Goal: Information Seeking & Learning: Learn about a topic

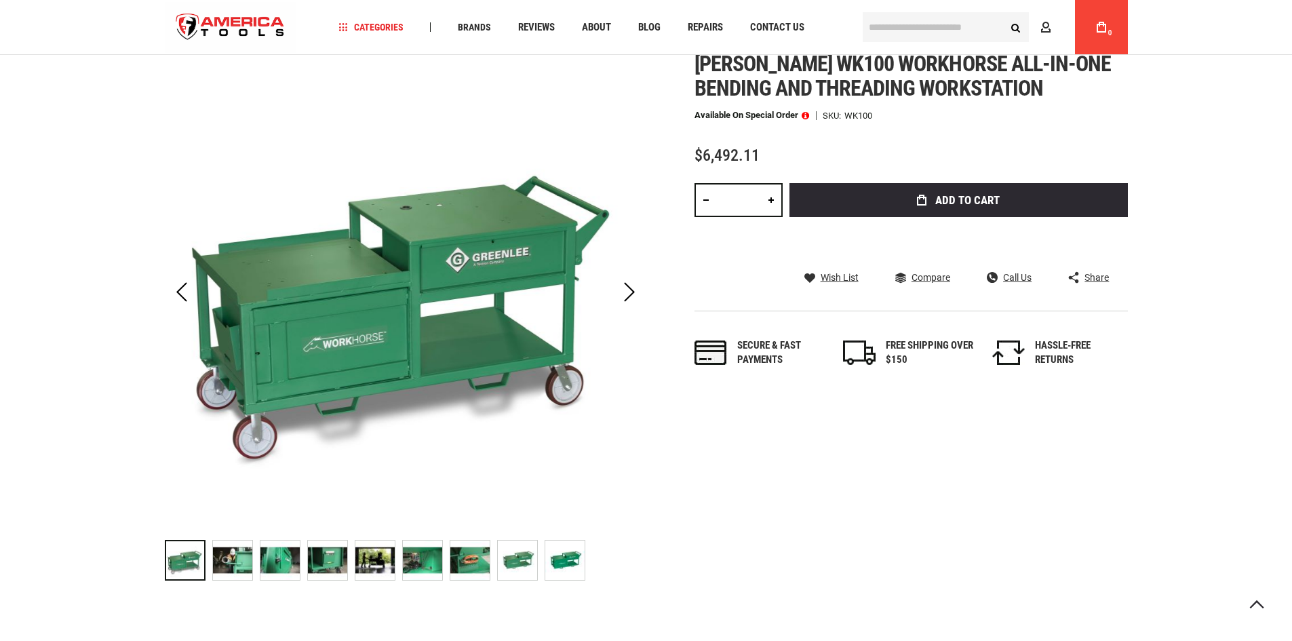
scroll to position [136, 0]
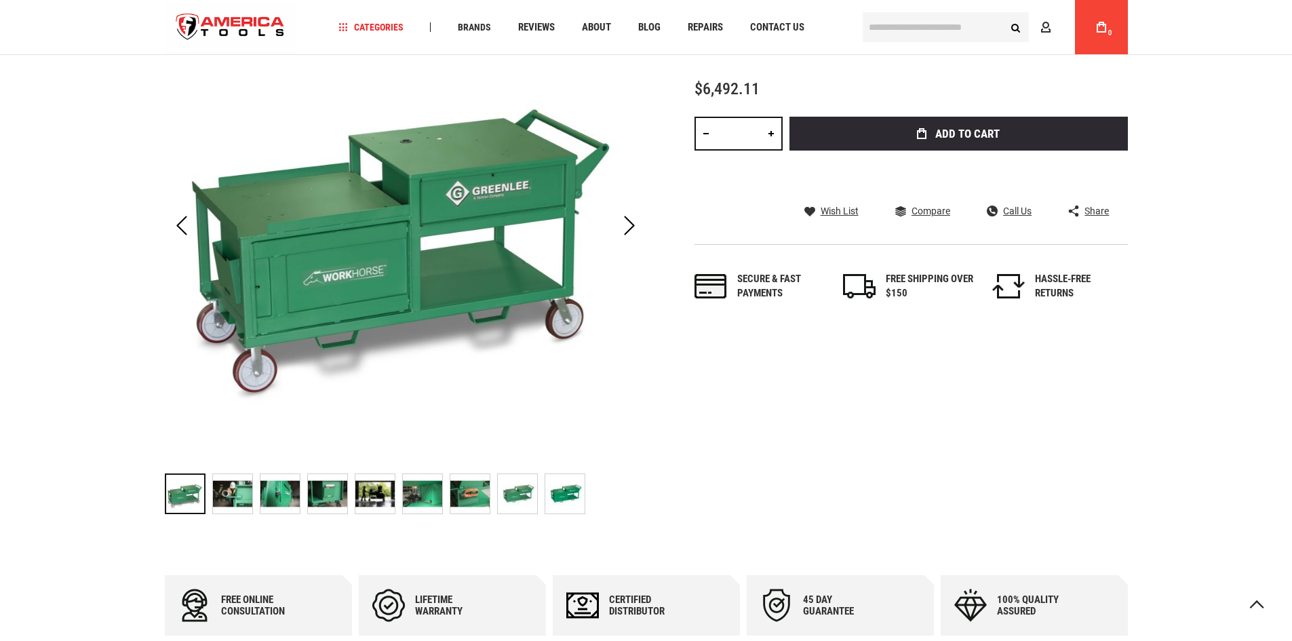
click at [235, 499] on img "GREENLEE WK100 WORKHORSE ALL-IN-ONE BENDING AND THREADING WORKSTATION" at bounding box center [232, 493] width 39 height 39
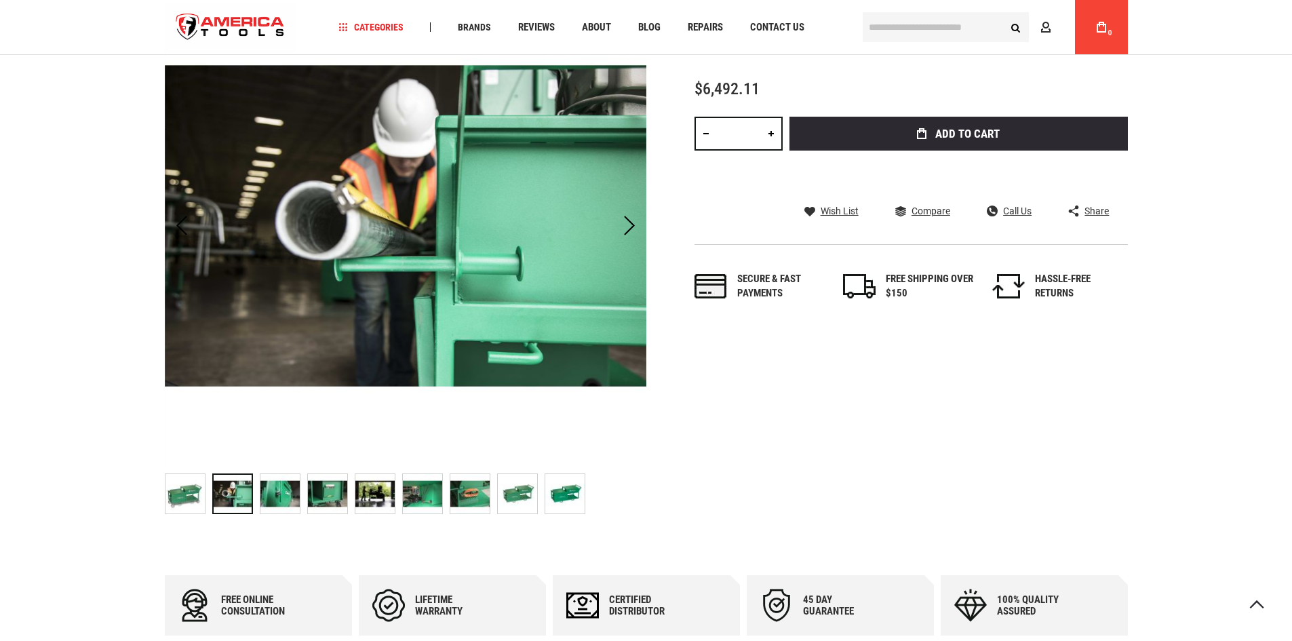
click at [277, 490] on img "GREENLEE WK100 WORKHORSE ALL-IN-ONE BENDING AND THREADING WORKSTATION" at bounding box center [279, 493] width 39 height 39
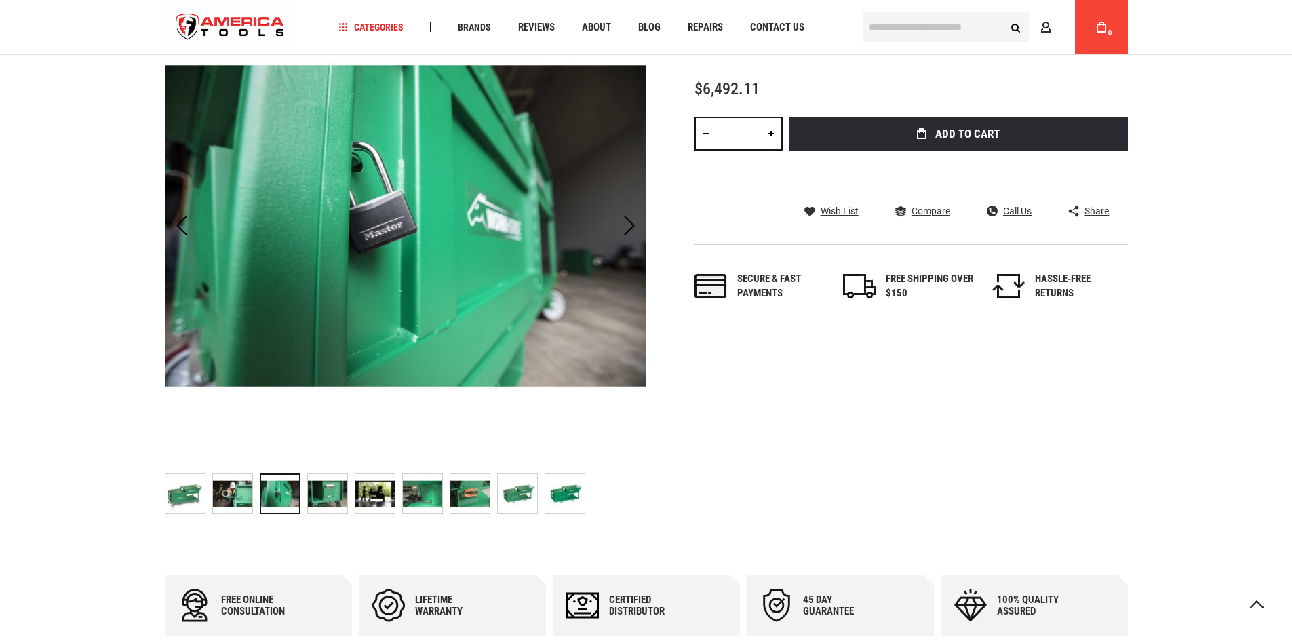
click at [330, 493] on img "GREENLEE WK100 WORKHORSE ALL-IN-ONE BENDING AND THREADING WORKSTATION" at bounding box center [327, 493] width 39 height 39
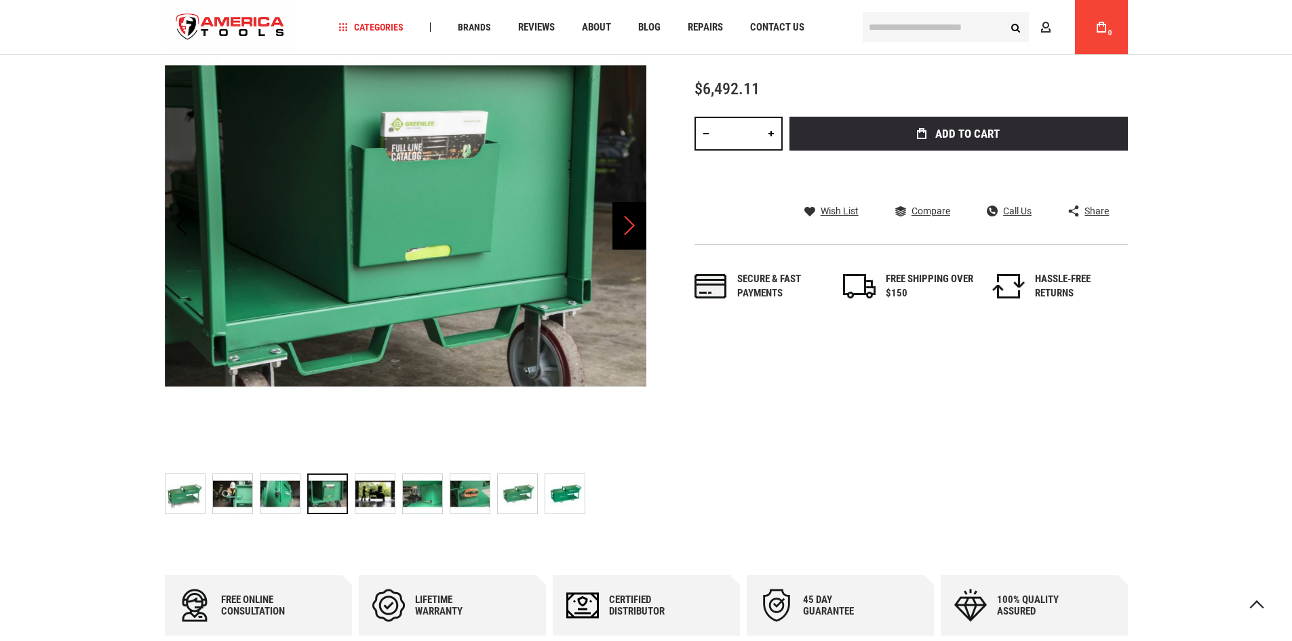
click at [626, 227] on div "Next" at bounding box center [629, 225] width 34 height 47
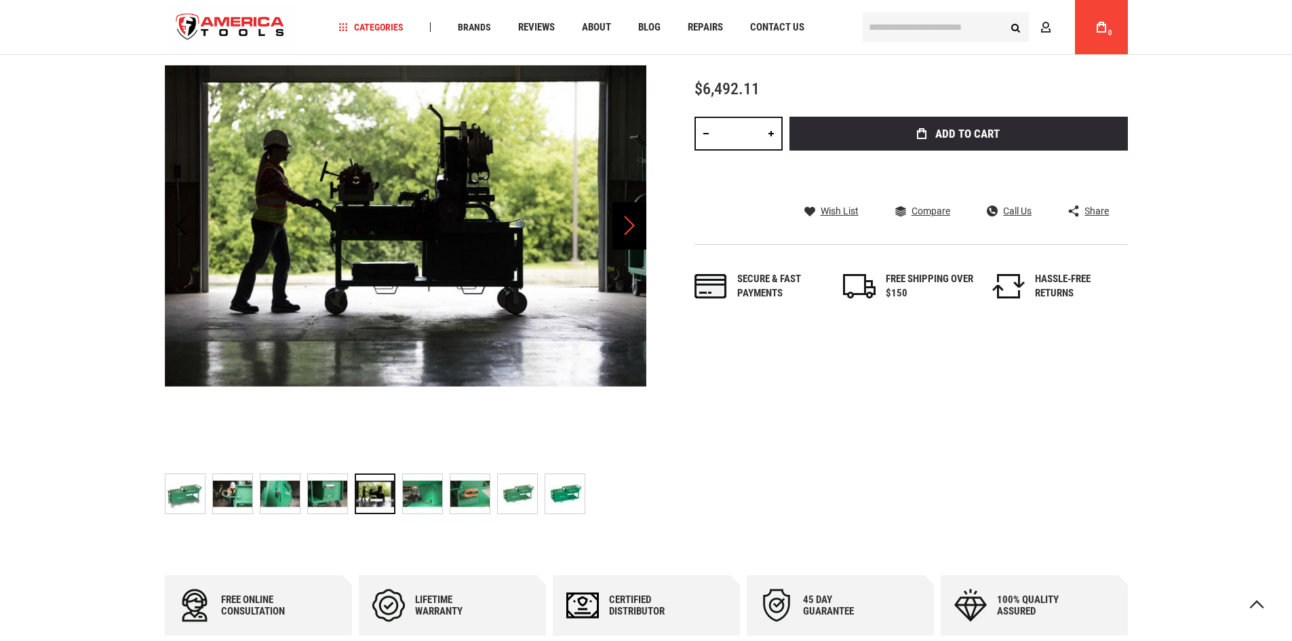
click at [629, 227] on div "Next" at bounding box center [629, 225] width 34 height 47
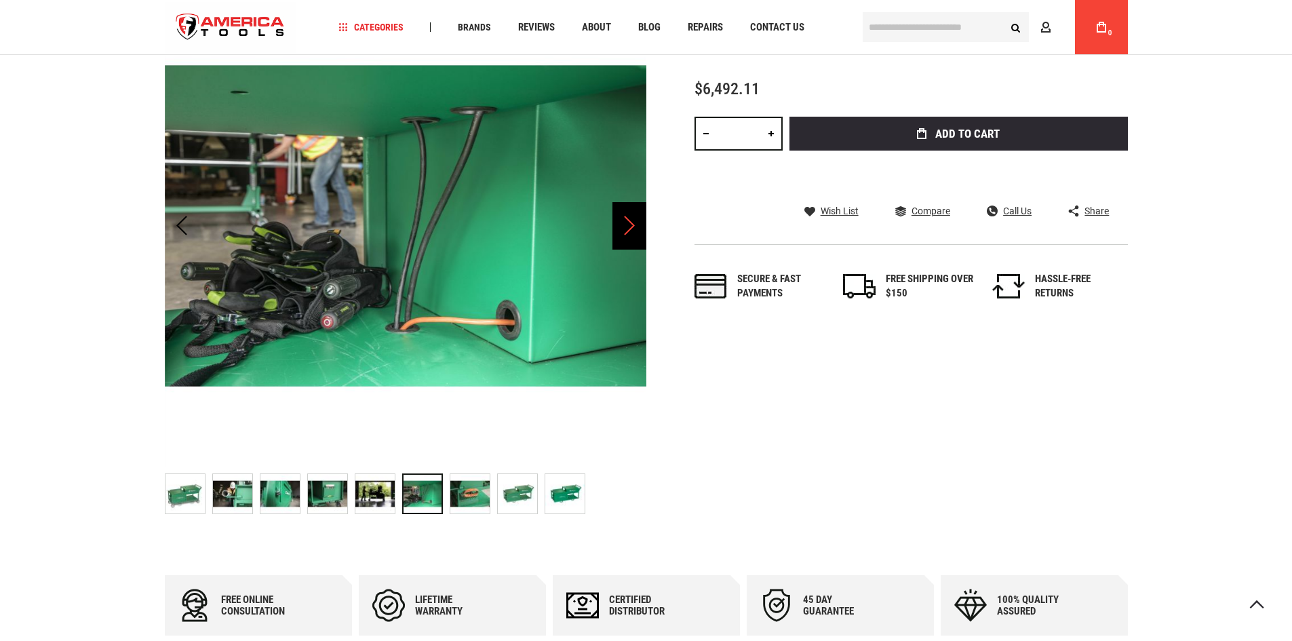
click at [629, 227] on div "Next" at bounding box center [629, 225] width 34 height 47
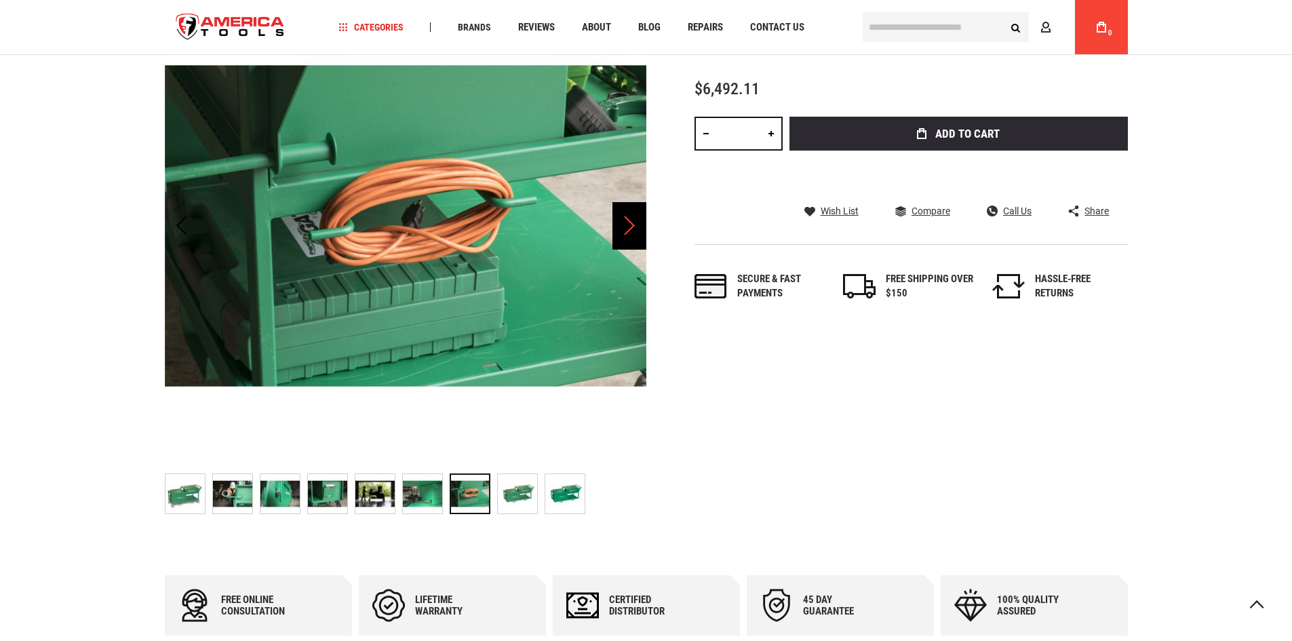
click at [629, 227] on div "Next" at bounding box center [629, 225] width 34 height 47
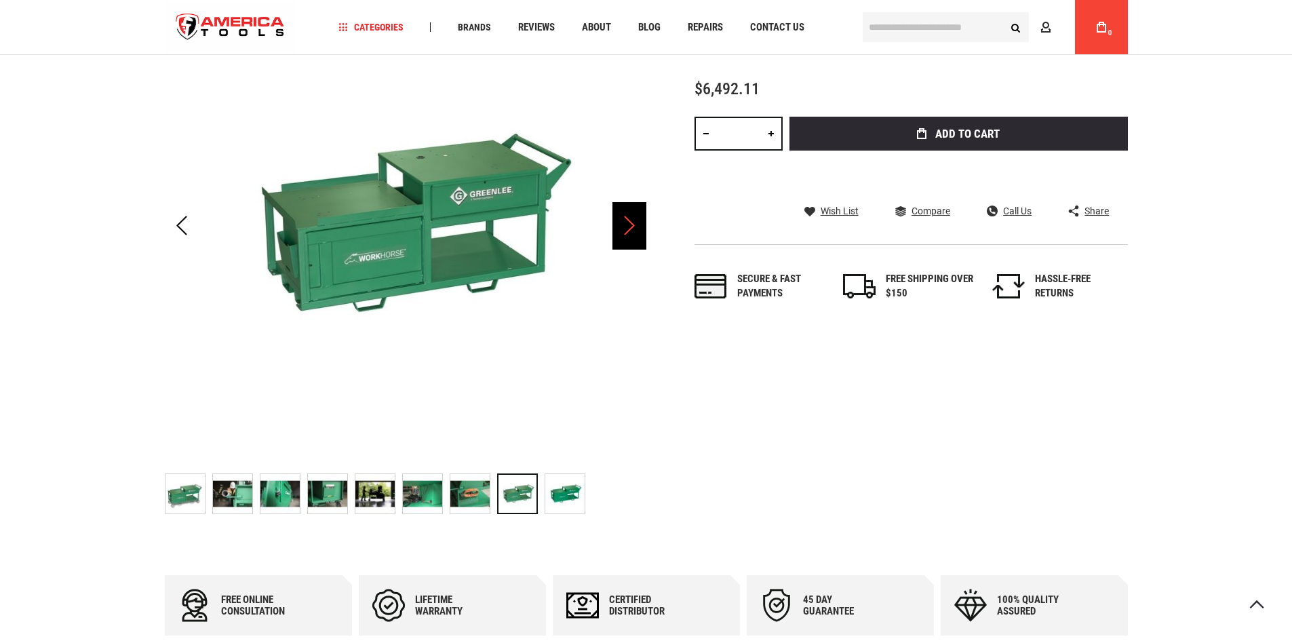
click at [629, 227] on div "Next" at bounding box center [629, 225] width 34 height 47
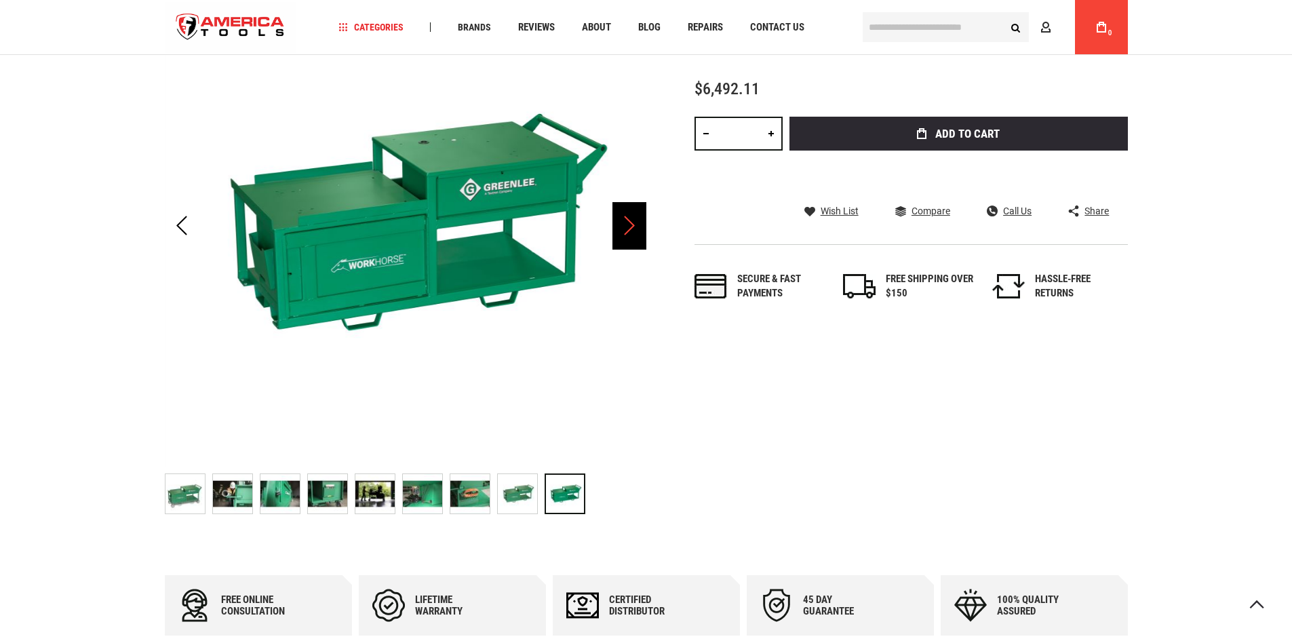
click at [629, 227] on div "Next" at bounding box center [629, 225] width 34 height 47
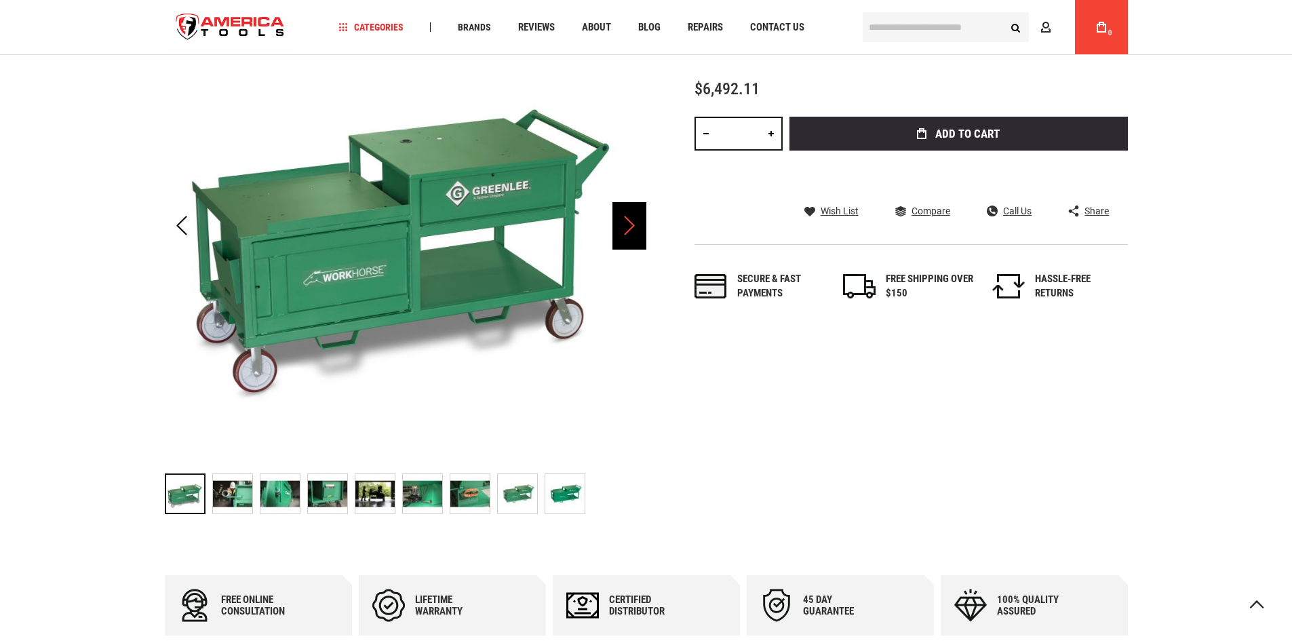
click at [629, 227] on div "Next" at bounding box center [629, 225] width 34 height 47
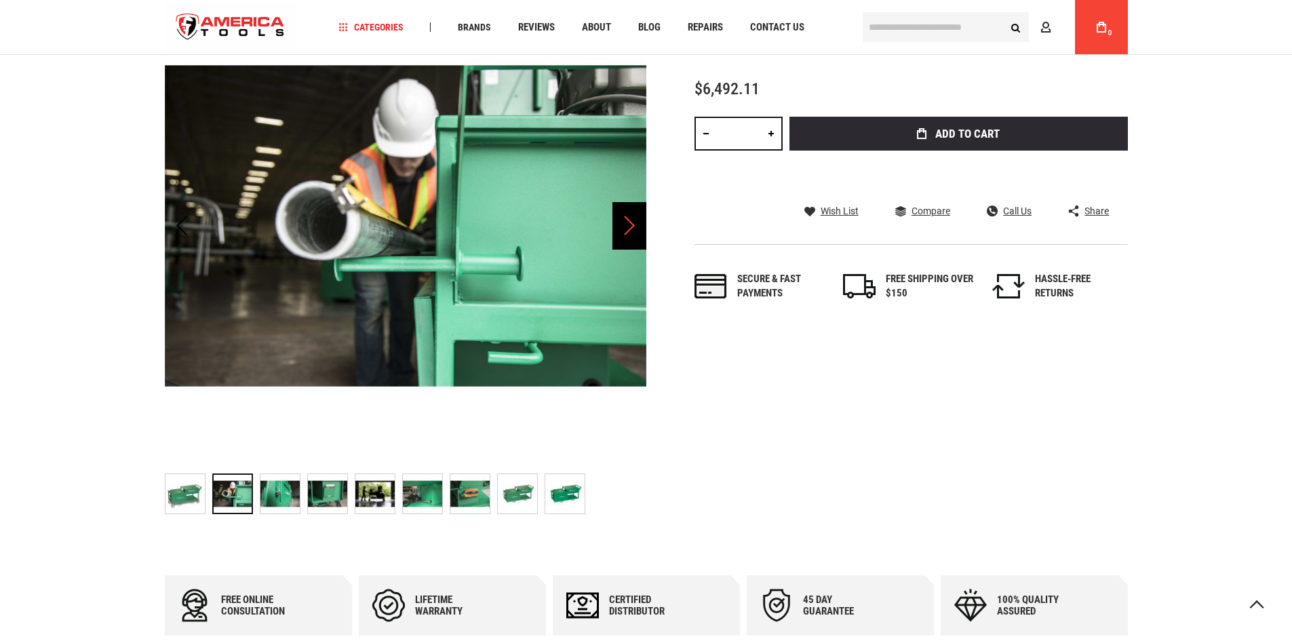
click at [629, 227] on div "Next" at bounding box center [629, 225] width 34 height 47
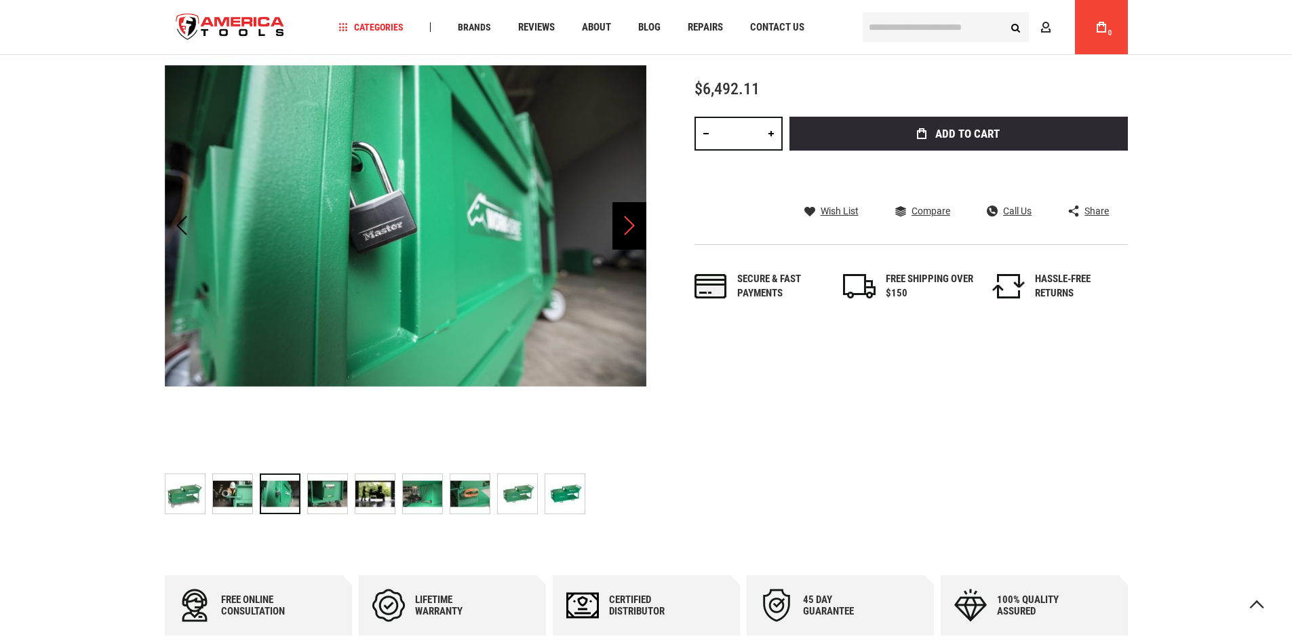
click at [629, 227] on div "Next" at bounding box center [629, 225] width 34 height 47
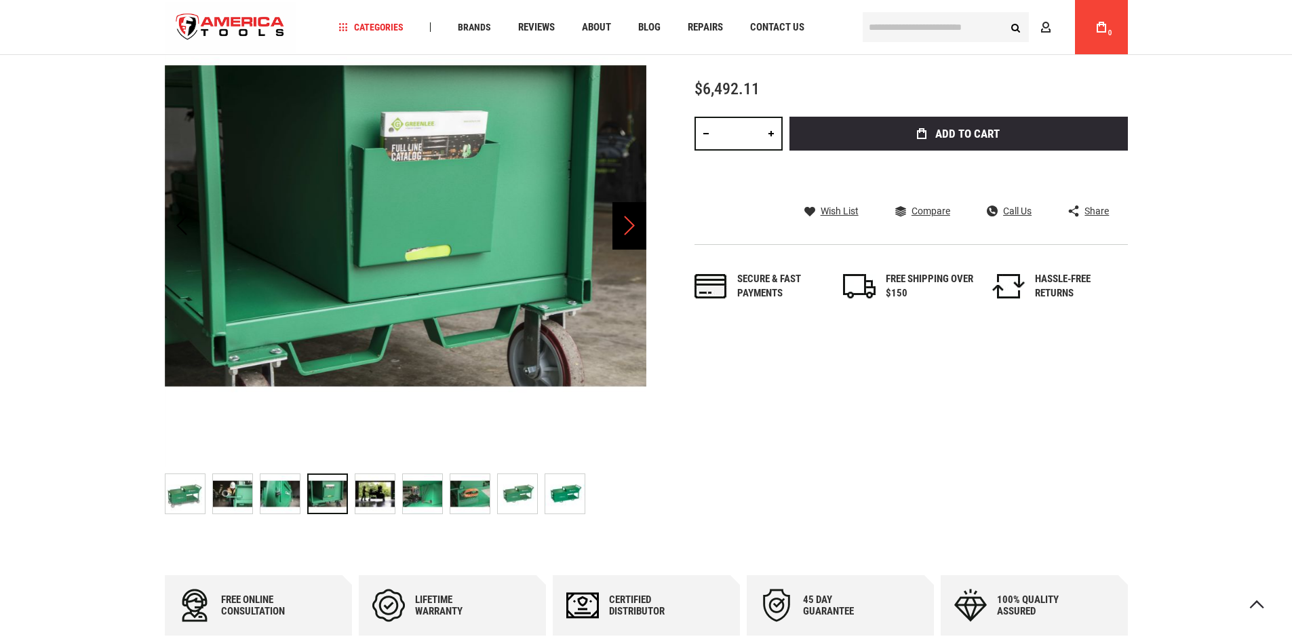
click at [629, 227] on div "Next" at bounding box center [629, 225] width 34 height 47
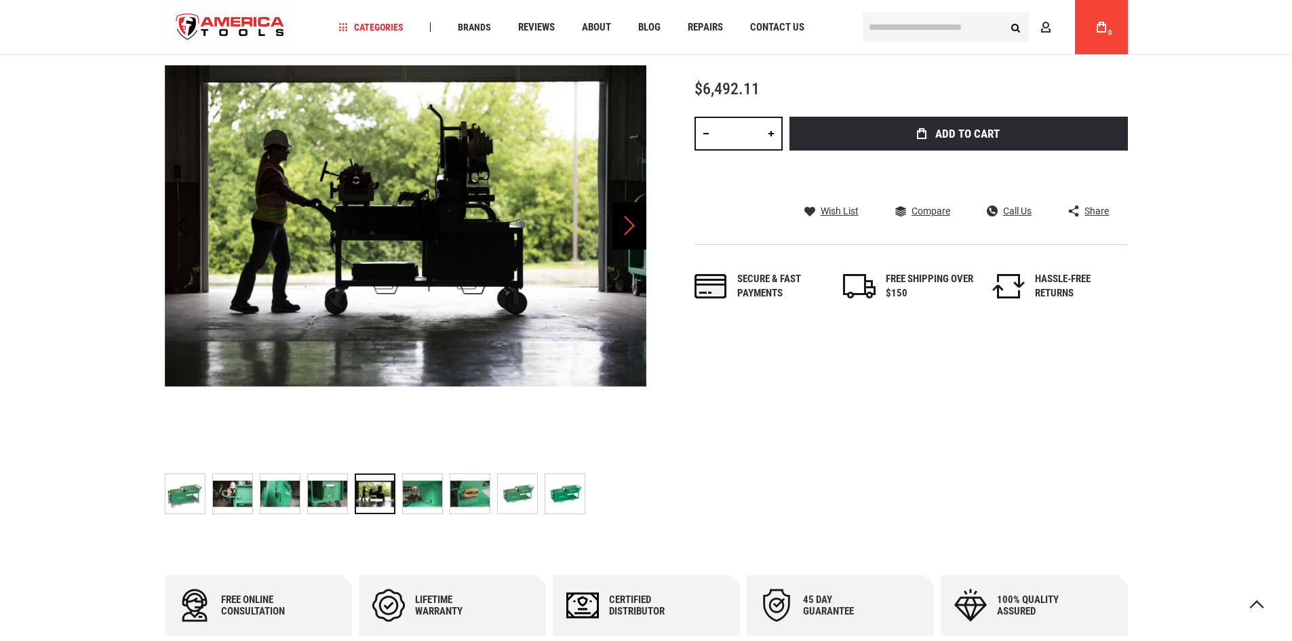
click at [629, 227] on div "Next" at bounding box center [629, 225] width 34 height 47
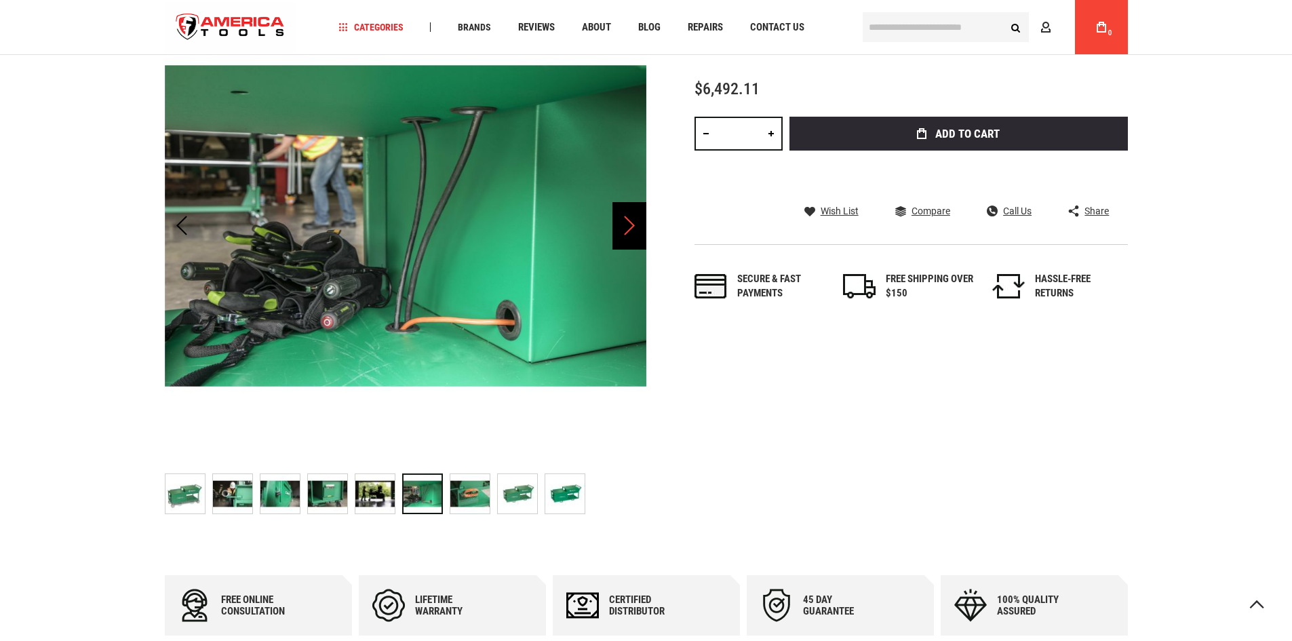
click at [629, 227] on div "Next" at bounding box center [629, 225] width 34 height 47
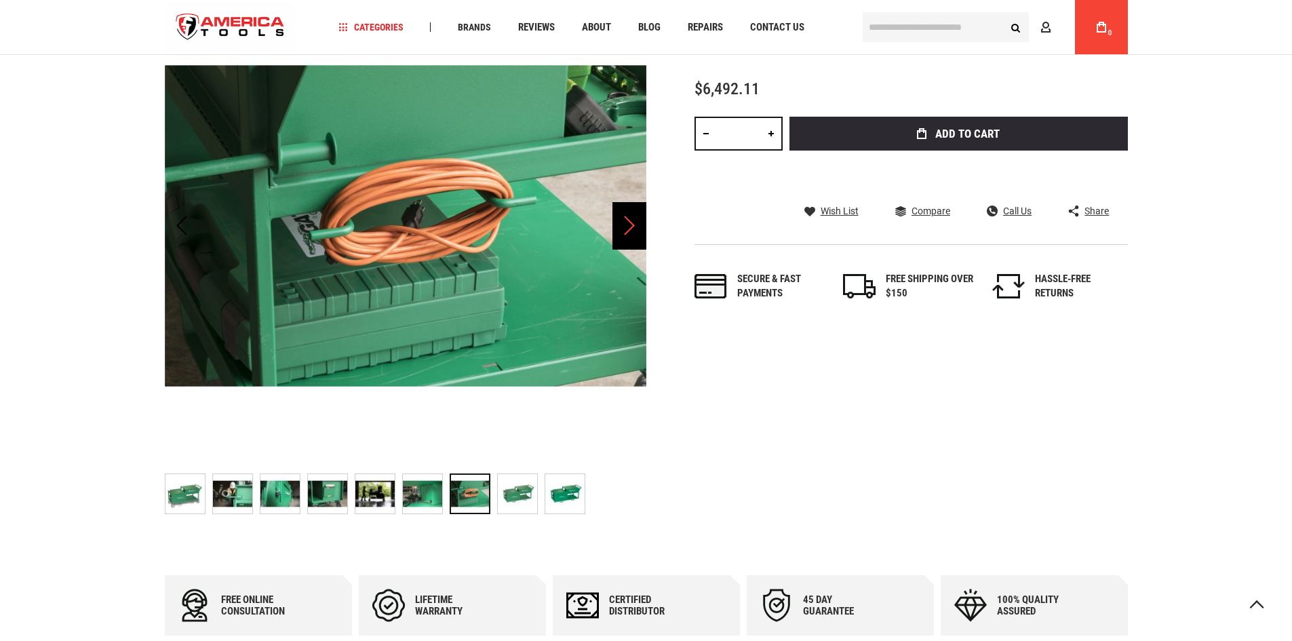
click at [629, 227] on div "Next" at bounding box center [629, 225] width 34 height 47
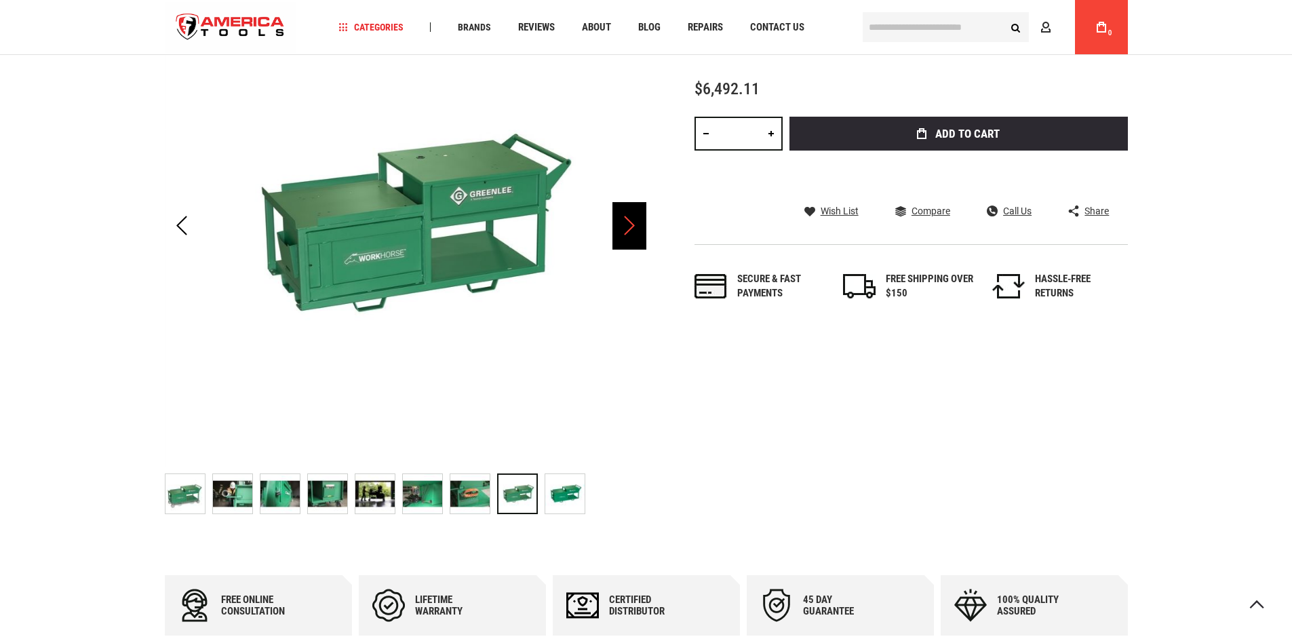
click at [629, 227] on div "Next" at bounding box center [629, 225] width 34 height 47
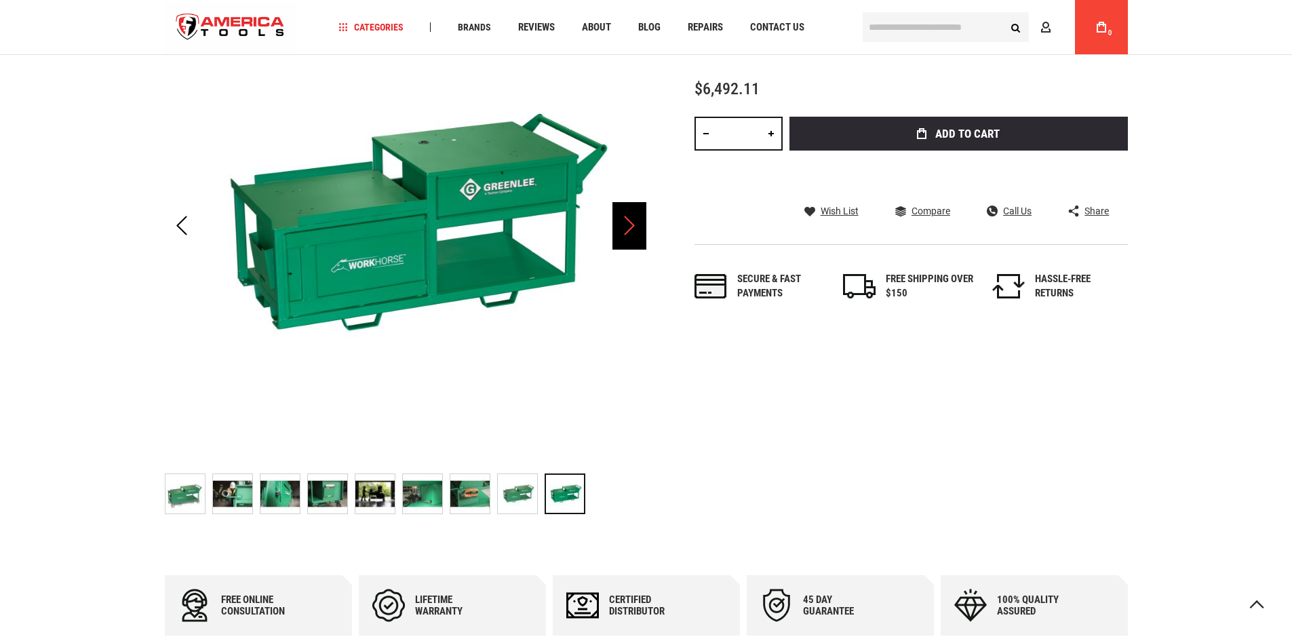
click at [630, 237] on div "Next" at bounding box center [629, 225] width 34 height 47
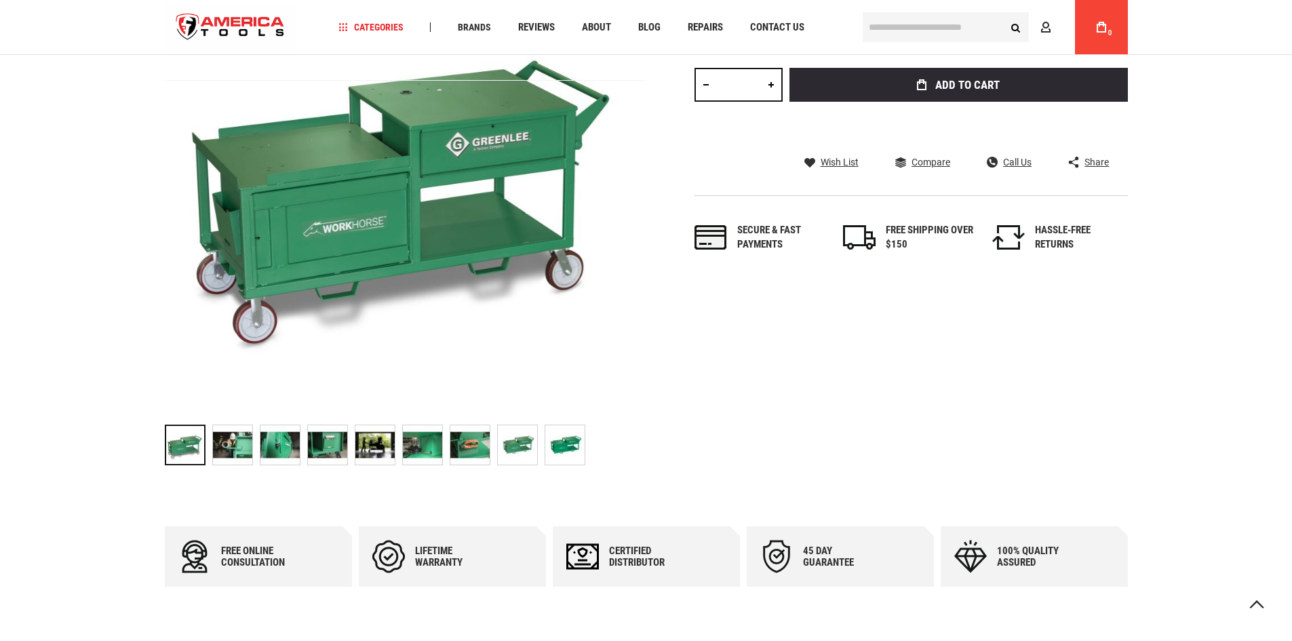
scroll to position [203, 0]
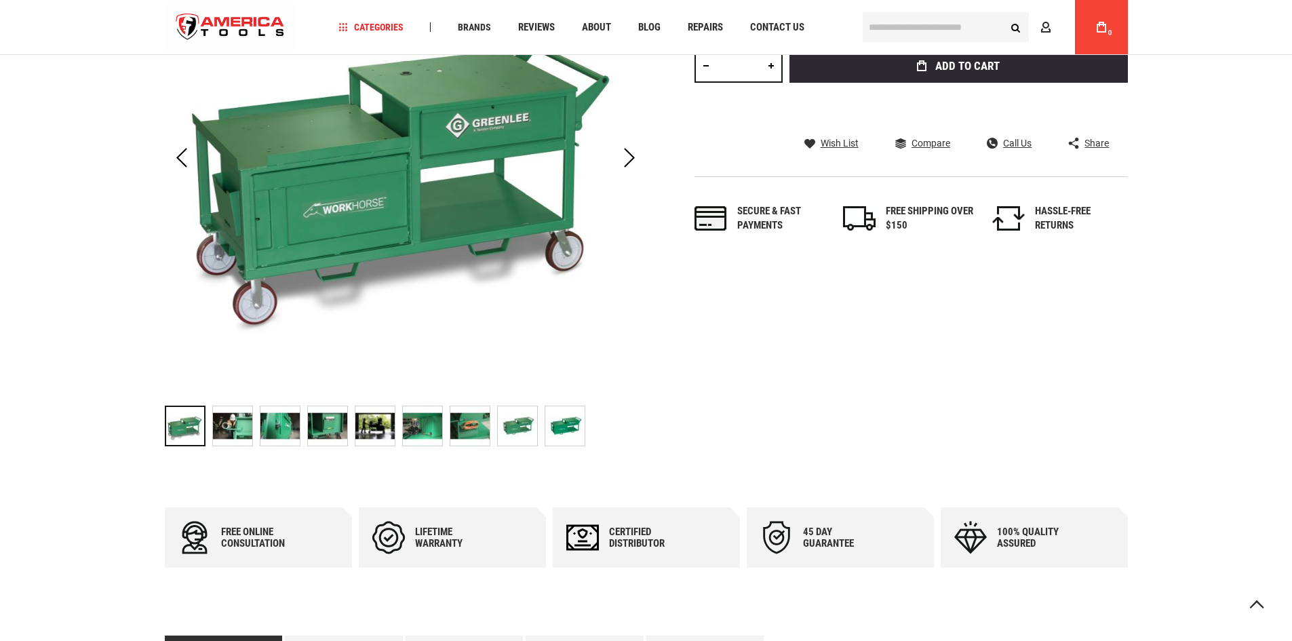
drag, startPoint x: 237, startPoint y: 427, endPoint x: 253, endPoint y: 423, distance: 16.6
click at [237, 426] on img "GREENLEE WK100 WORKHORSE ALL-IN-ONE BENDING AND THREADING WORKSTATION" at bounding box center [232, 425] width 39 height 39
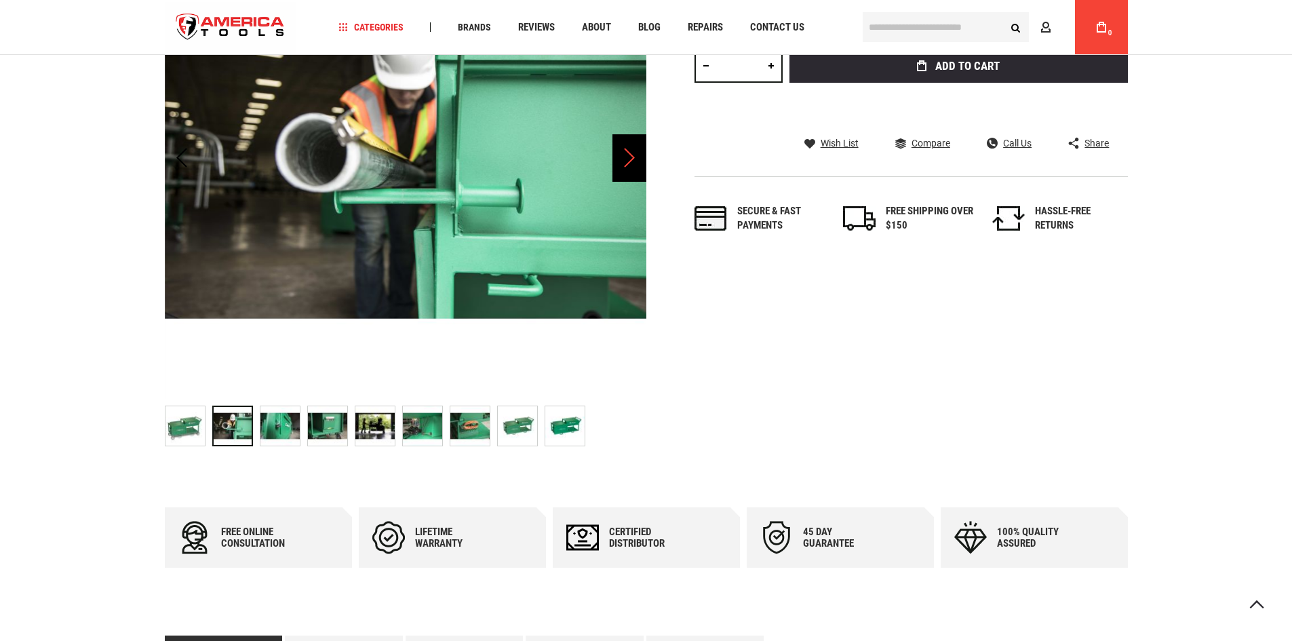
click at [638, 165] on div "Next" at bounding box center [629, 157] width 34 height 47
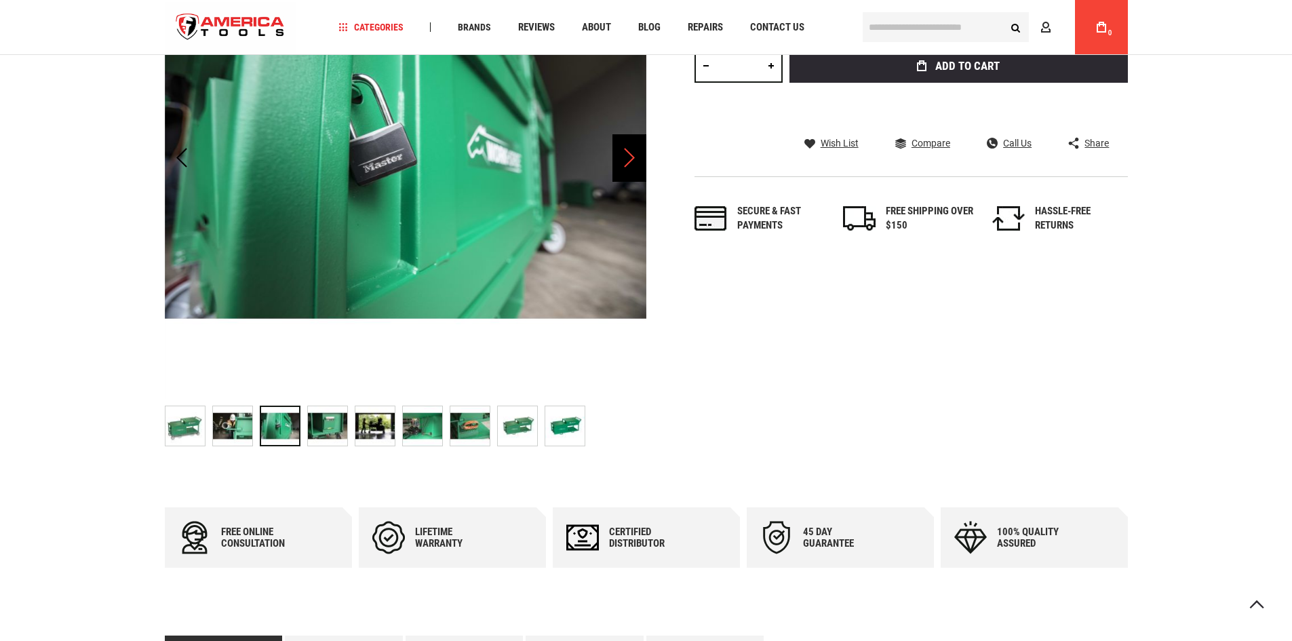
click at [637, 165] on div "Next" at bounding box center [629, 157] width 34 height 47
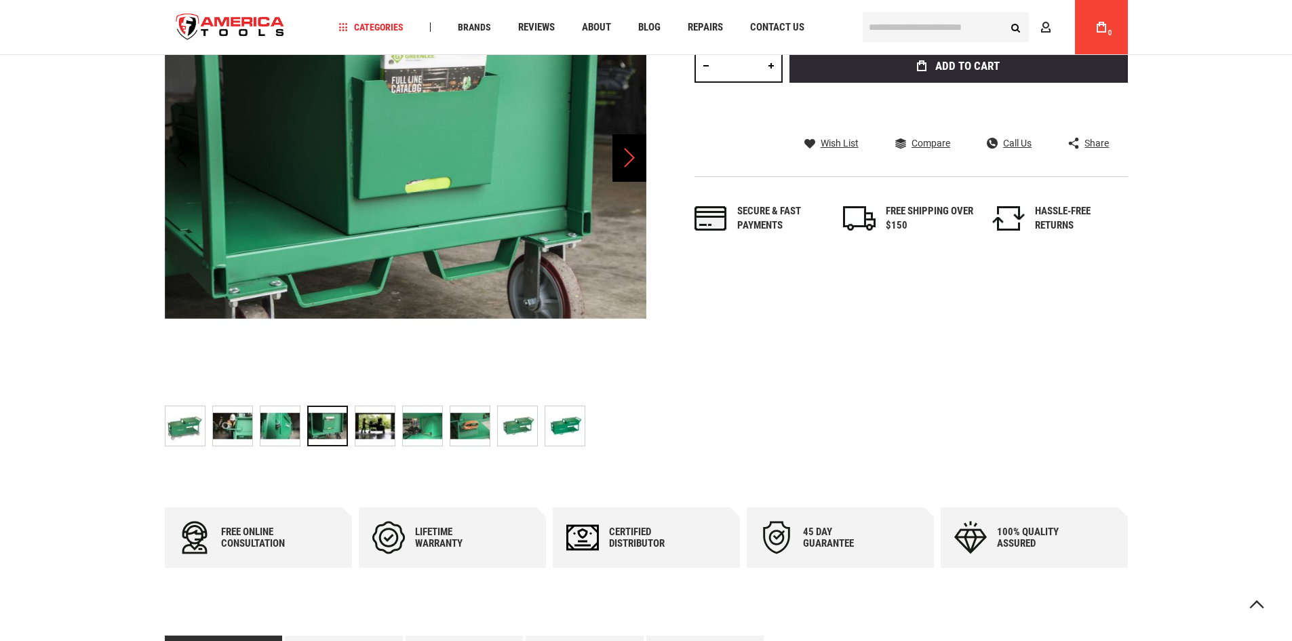
click at [637, 165] on div "Next" at bounding box center [629, 157] width 34 height 47
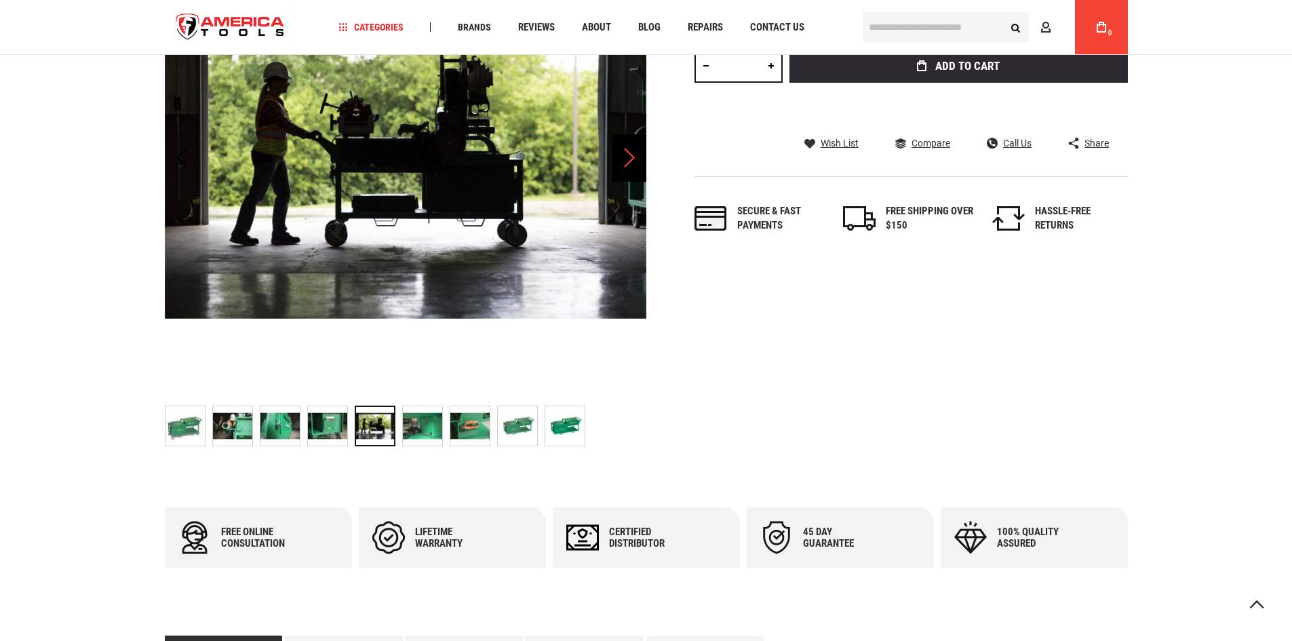
click at [637, 165] on div "Next" at bounding box center [629, 157] width 34 height 47
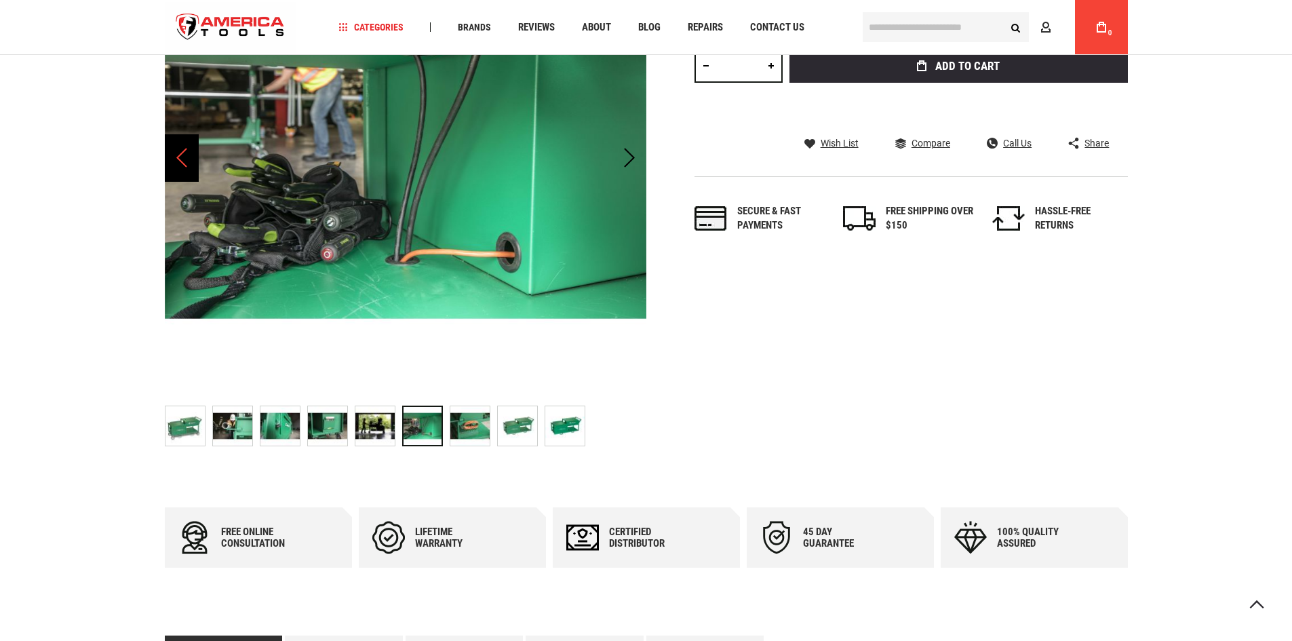
click at [174, 160] on div "Previous" at bounding box center [182, 157] width 34 height 47
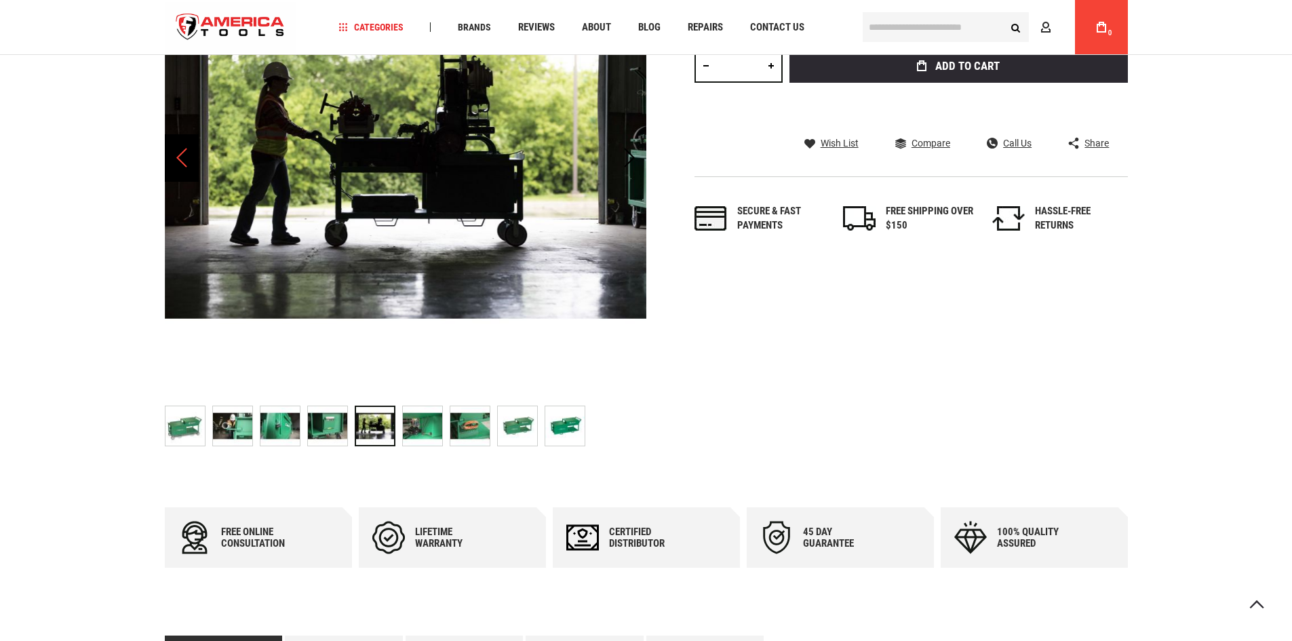
click at [174, 160] on div "Previous" at bounding box center [182, 157] width 34 height 47
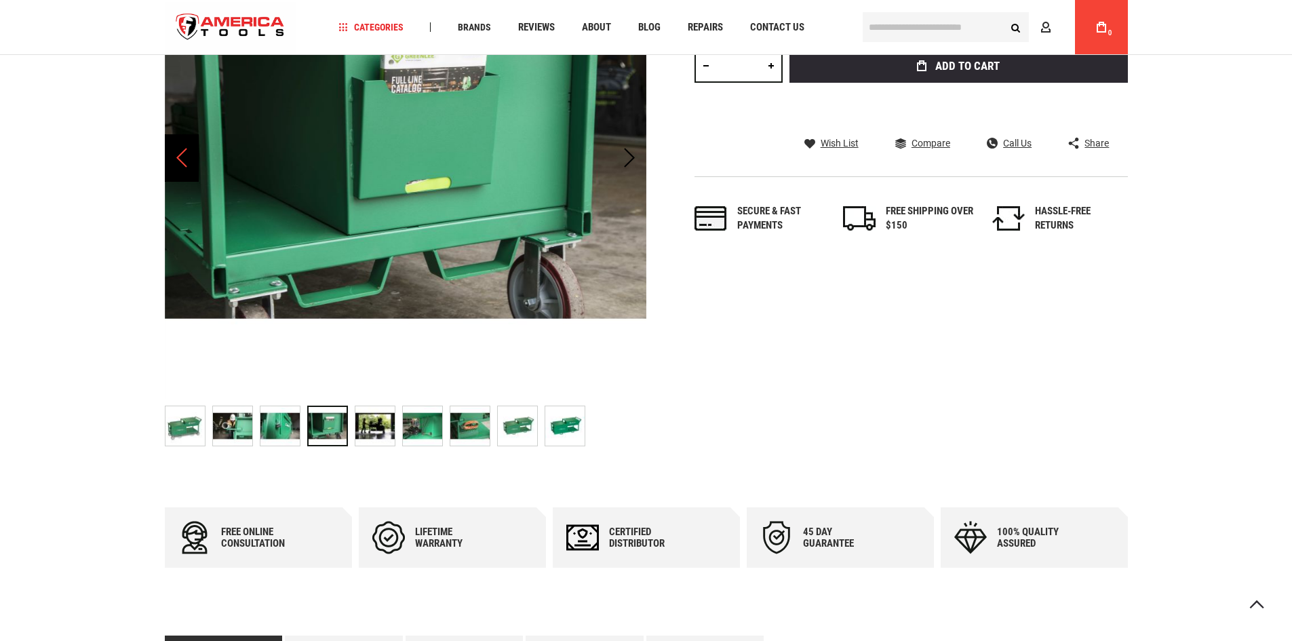
click at [174, 160] on div "Previous" at bounding box center [182, 157] width 34 height 47
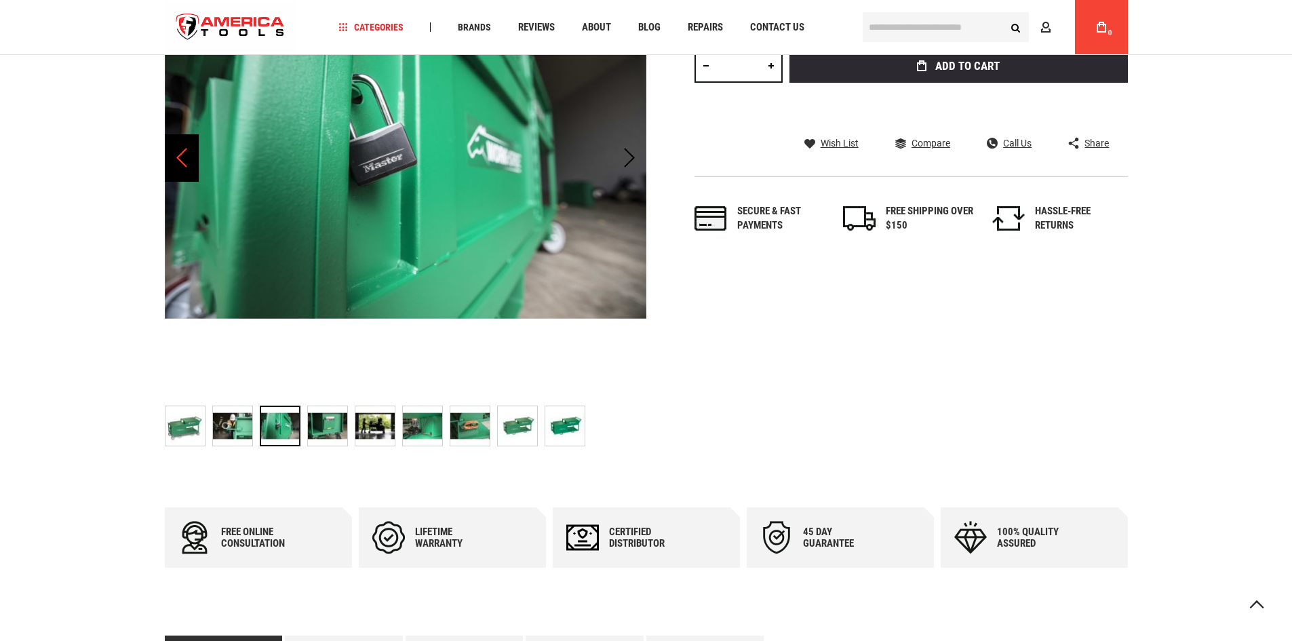
click at [174, 160] on div "Previous" at bounding box center [182, 157] width 34 height 47
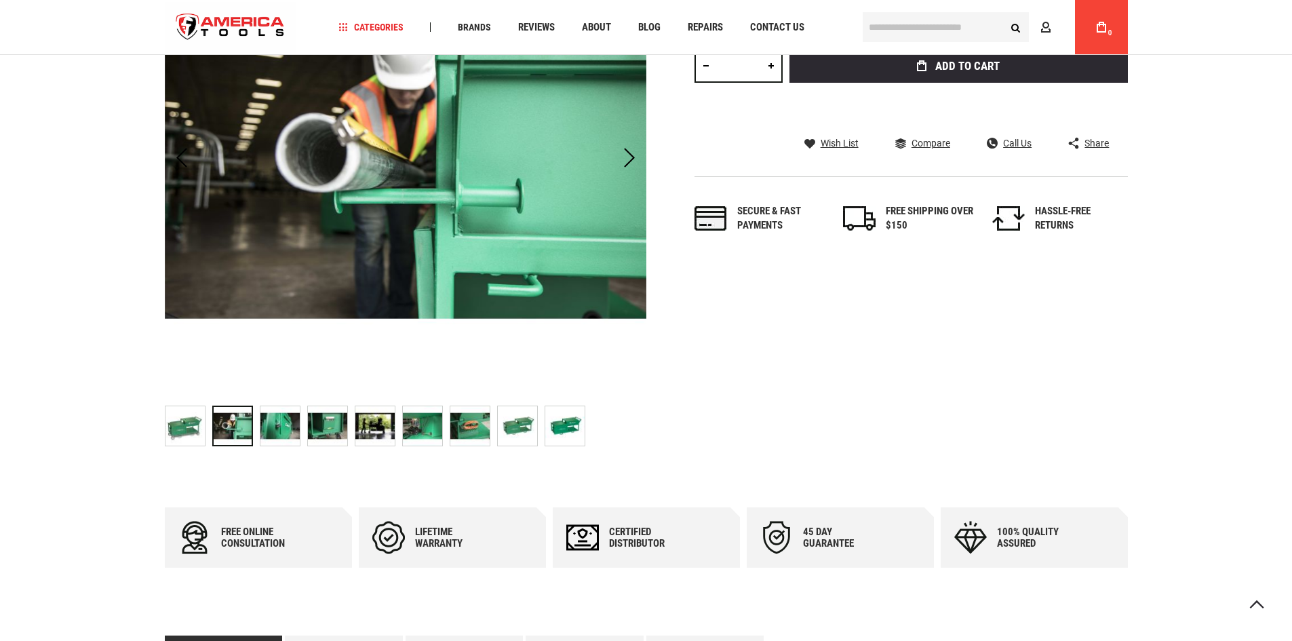
click at [286, 431] on img "GREENLEE WK100 WORKHORSE ALL-IN-ONE BENDING AND THREADING WORKSTATION" at bounding box center [279, 425] width 39 height 39
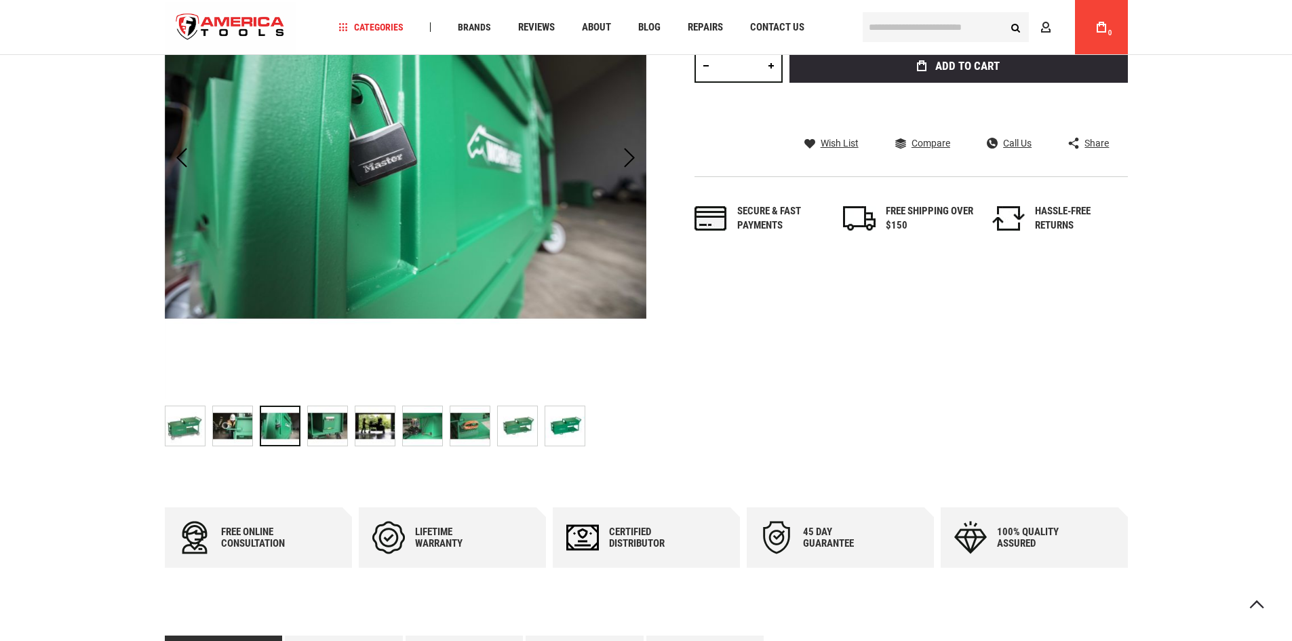
click at [320, 429] on img "GREENLEE WK100 WORKHORSE ALL-IN-ONE BENDING AND THREADING WORKSTATION" at bounding box center [327, 425] width 39 height 39
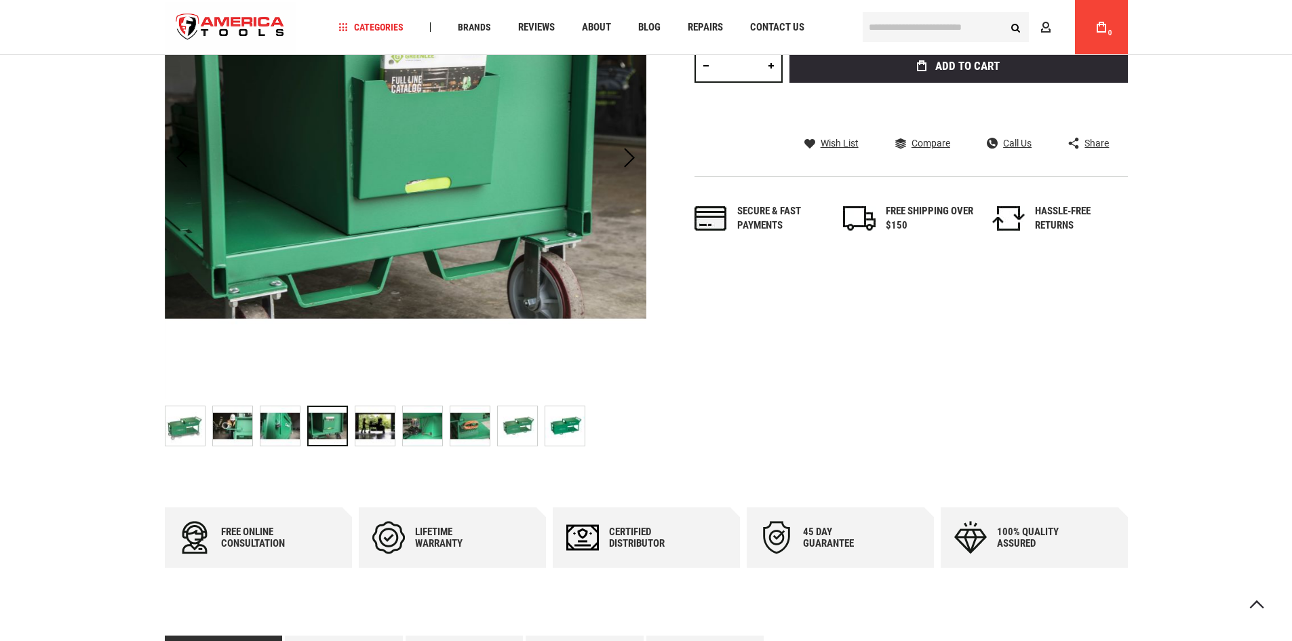
click at [364, 429] on img "GREENLEE WK100 WORKHORSE ALL-IN-ONE BENDING AND THREADING WORKSTATION" at bounding box center [374, 425] width 39 height 39
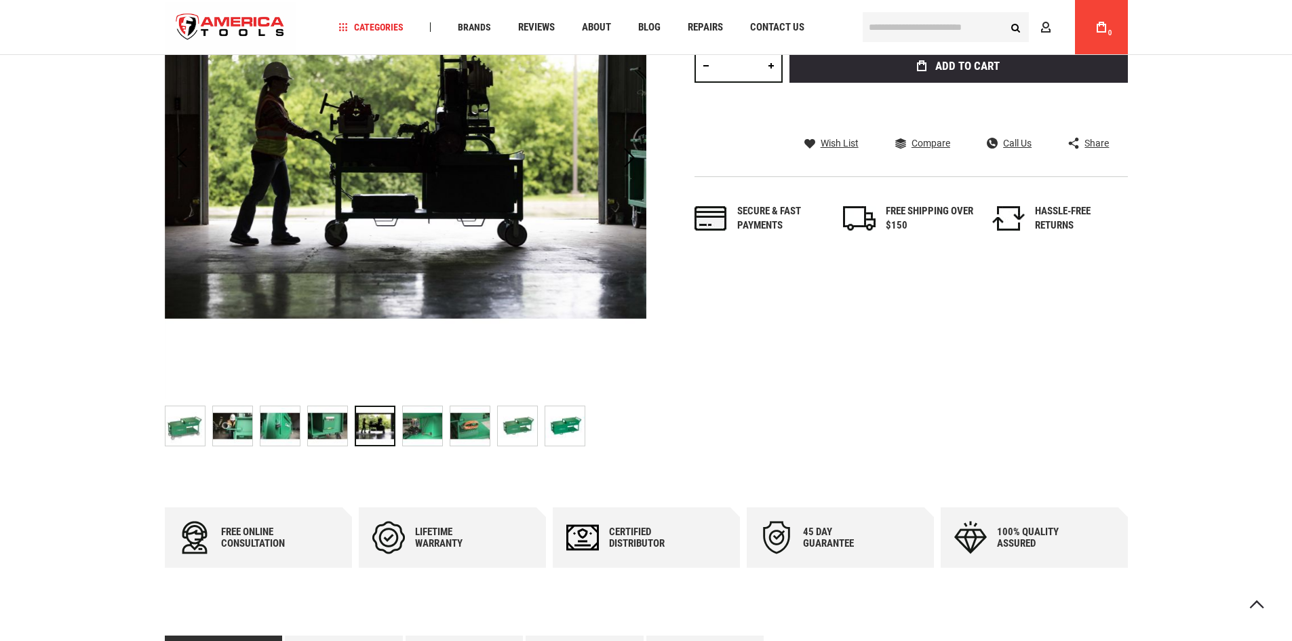
click at [417, 422] on img "GREENLEE WK100 WORKHORSE ALL-IN-ONE BENDING AND THREADING WORKSTATION" at bounding box center [422, 425] width 39 height 39
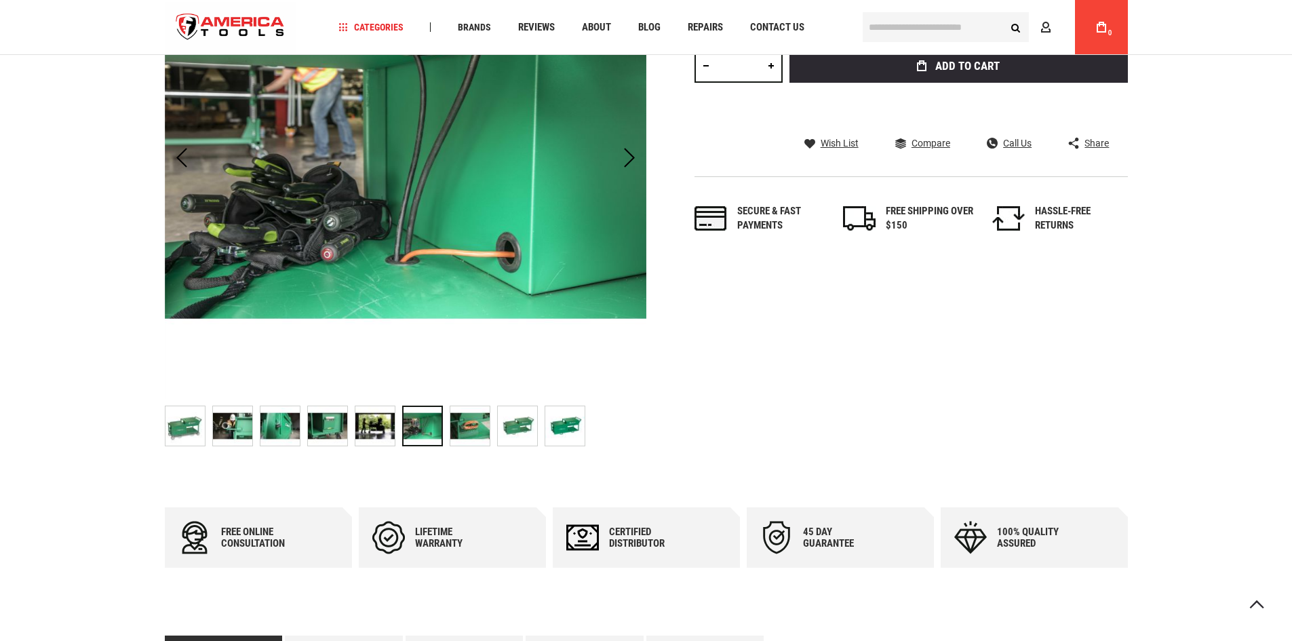
click at [461, 428] on img "GREENLEE WK100 WORKHORSE ALL-IN-ONE BENDING AND THREADING WORKSTATION" at bounding box center [469, 425] width 39 height 39
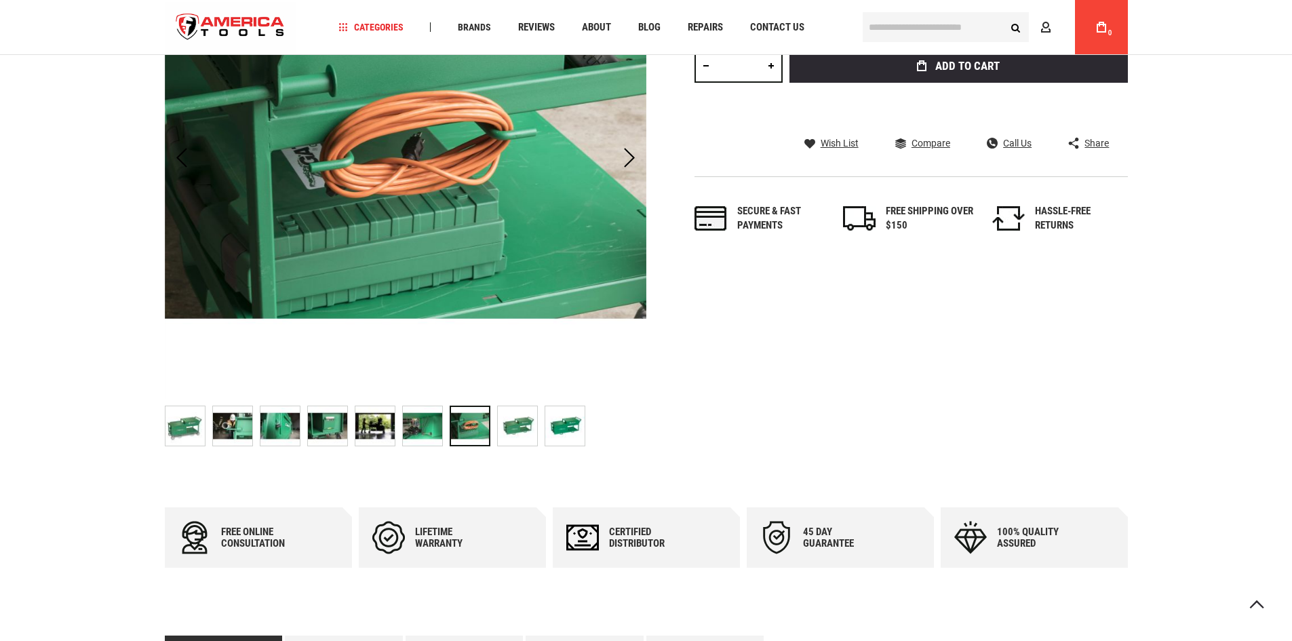
click at [507, 425] on img "GREENLEE WK100 WORKHORSE ALL-IN-ONE BENDING AND THREADING WORKSTATION" at bounding box center [517, 425] width 39 height 39
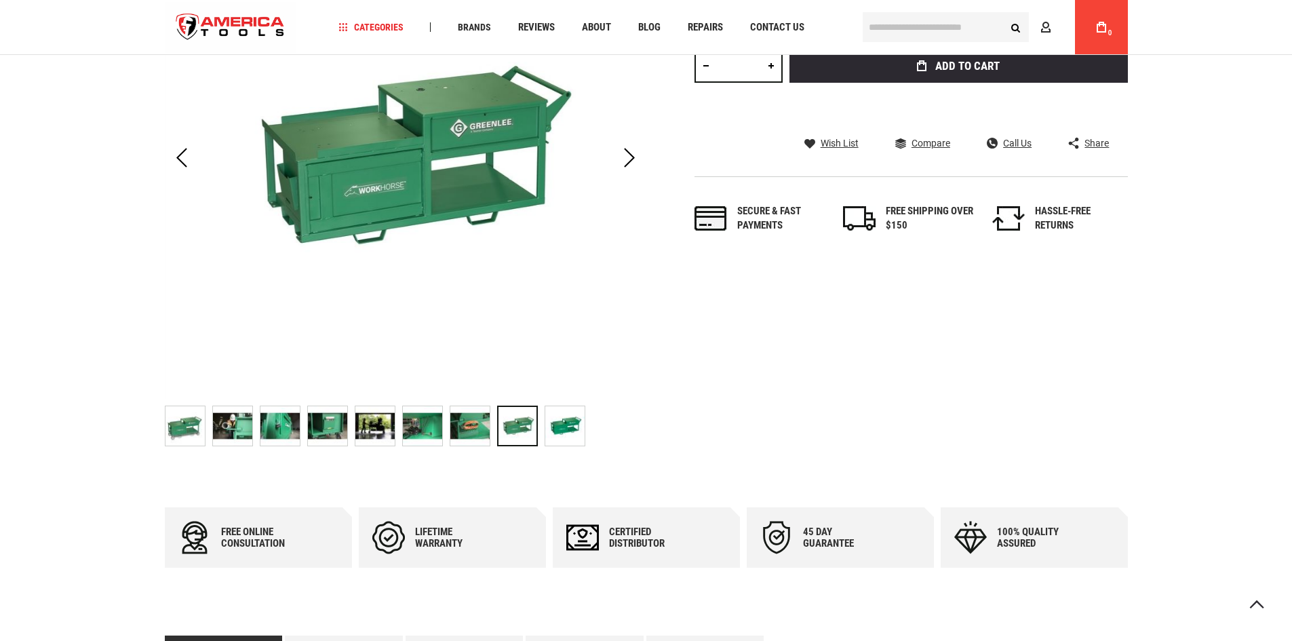
click at [553, 425] on img "GREENLEE WK100 WORKHORSE ALL-IN-ONE BENDING AND THREADING WORKSTATION" at bounding box center [564, 425] width 39 height 39
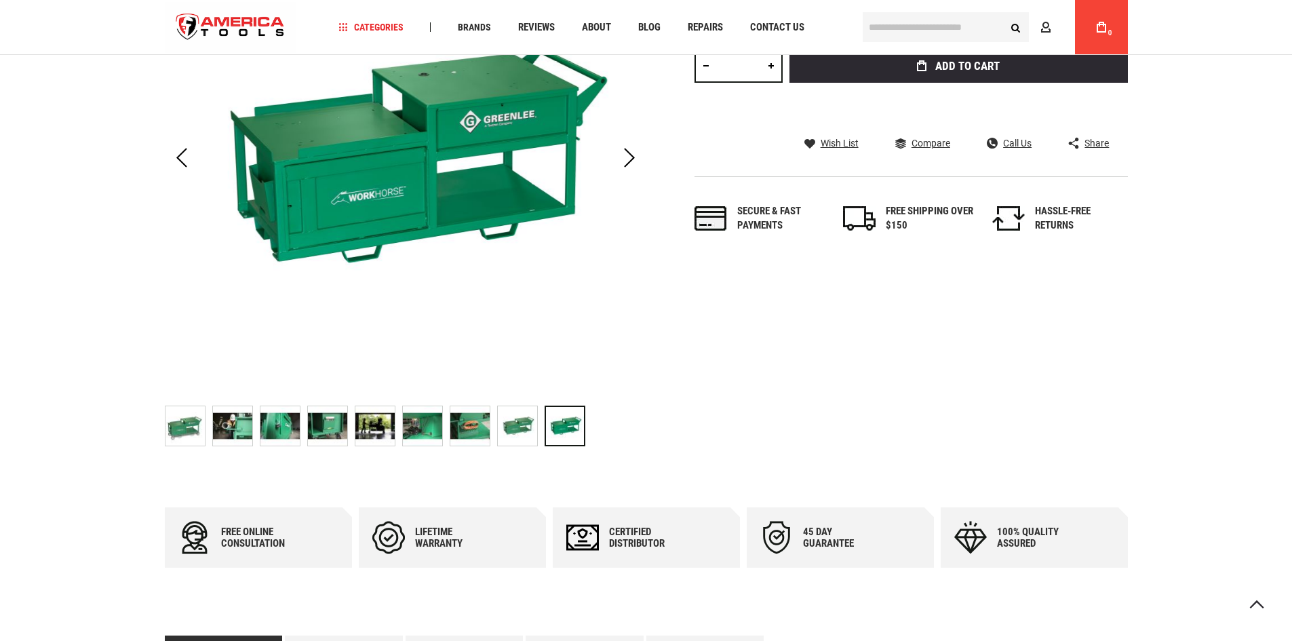
click at [201, 417] on img "GREENLEE WK100 WORKHORSE ALL-IN-ONE BENDING AND THREADING WORKSTATION" at bounding box center [184, 425] width 39 height 39
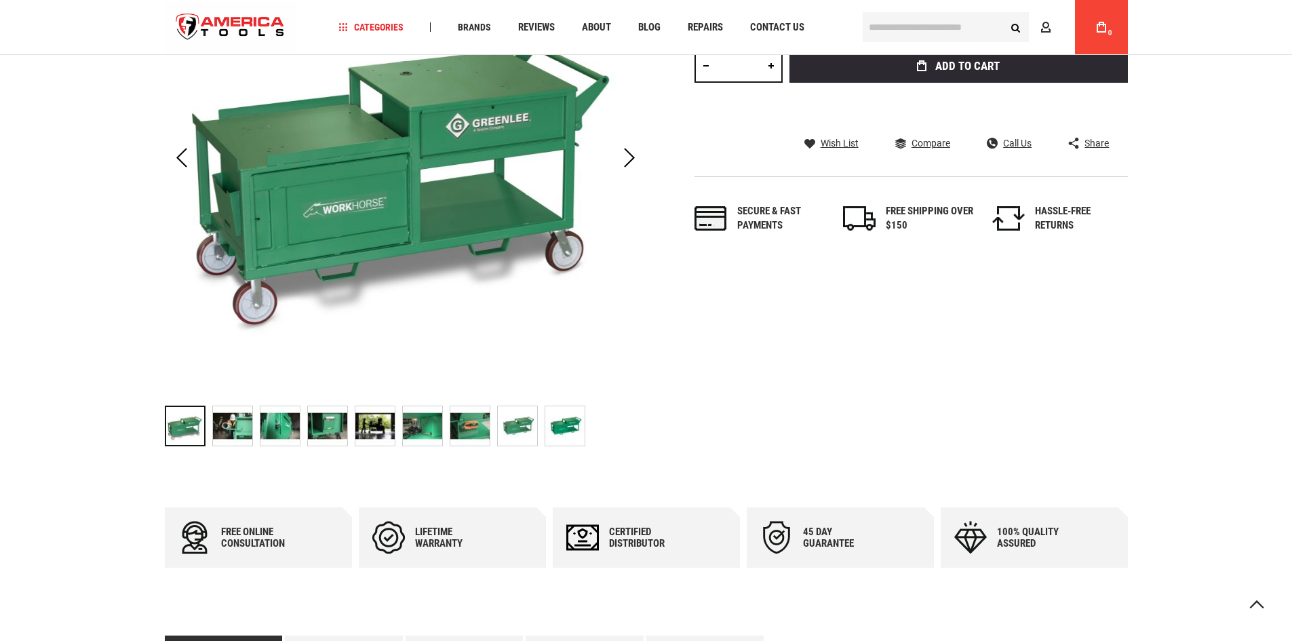
click at [245, 426] on img "GREENLEE WK100 WORKHORSE ALL-IN-ONE BENDING AND THREADING WORKSTATION" at bounding box center [232, 425] width 39 height 39
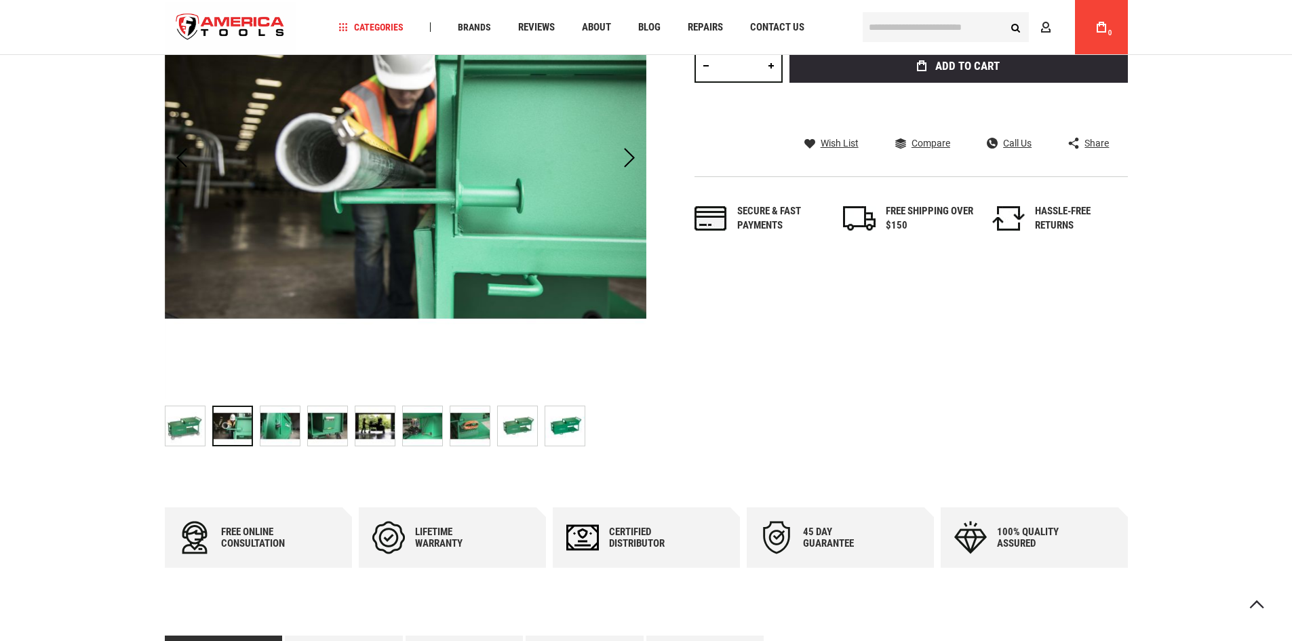
click at [192, 422] on img "GREENLEE WK100 WORKHORSE ALL-IN-ONE BENDING AND THREADING WORKSTATION" at bounding box center [184, 425] width 39 height 39
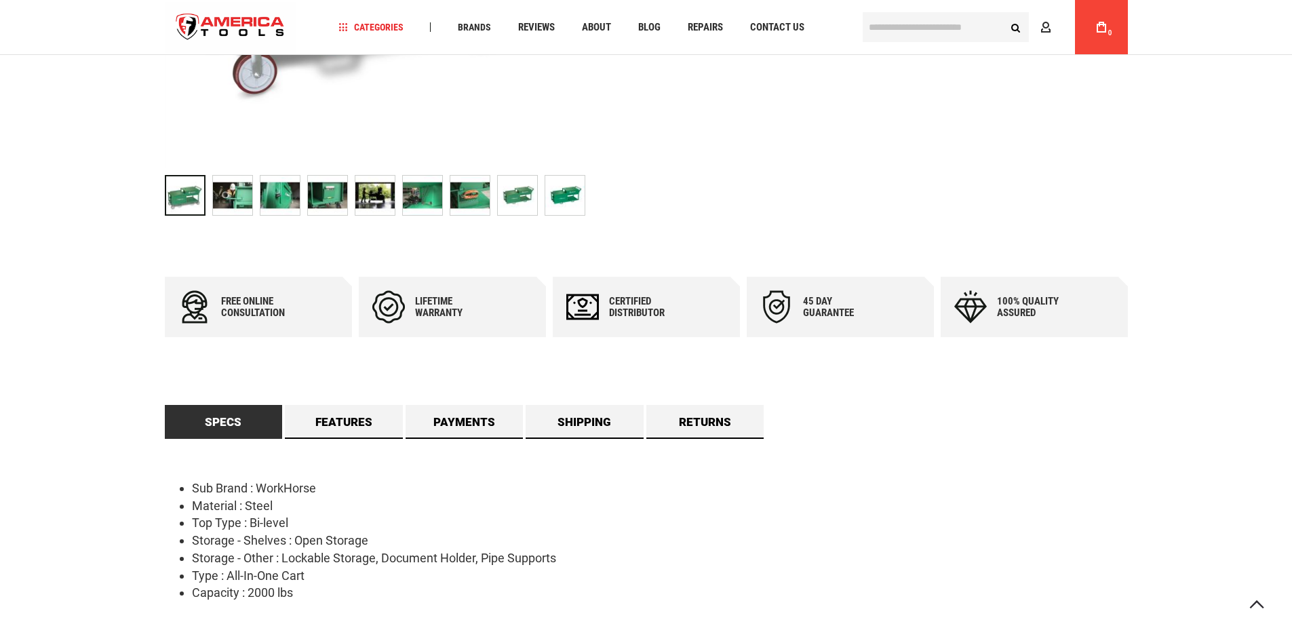
scroll to position [475, 0]
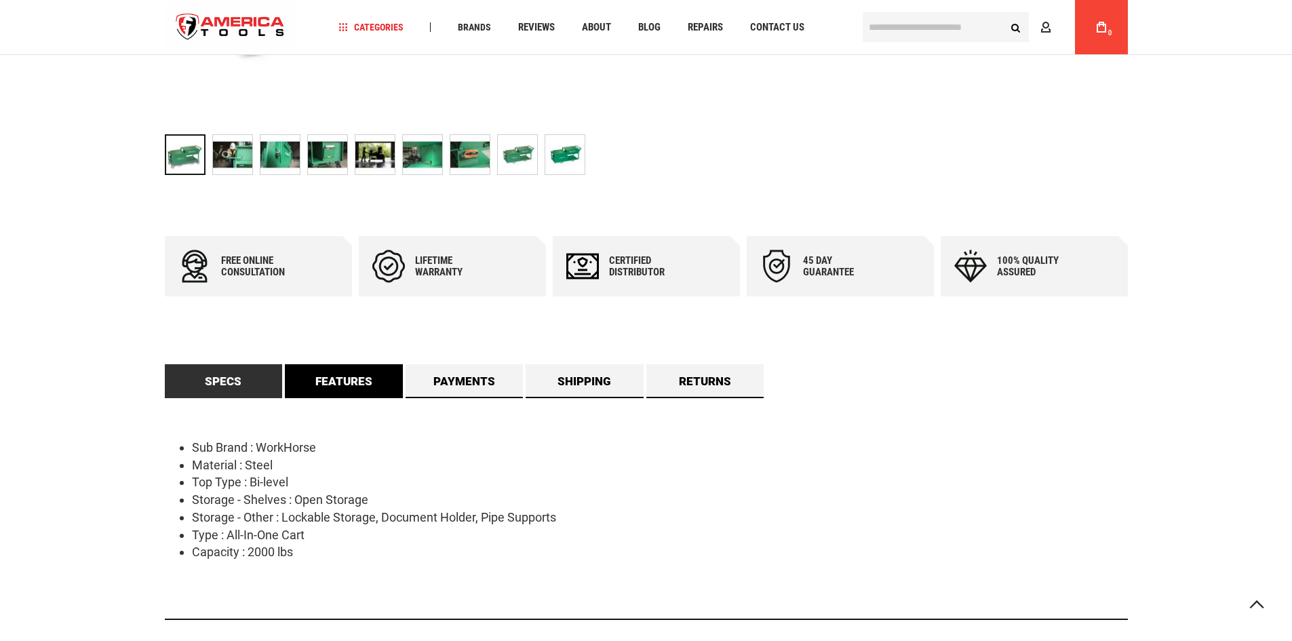
click at [365, 383] on link "Features" at bounding box center [344, 381] width 118 height 34
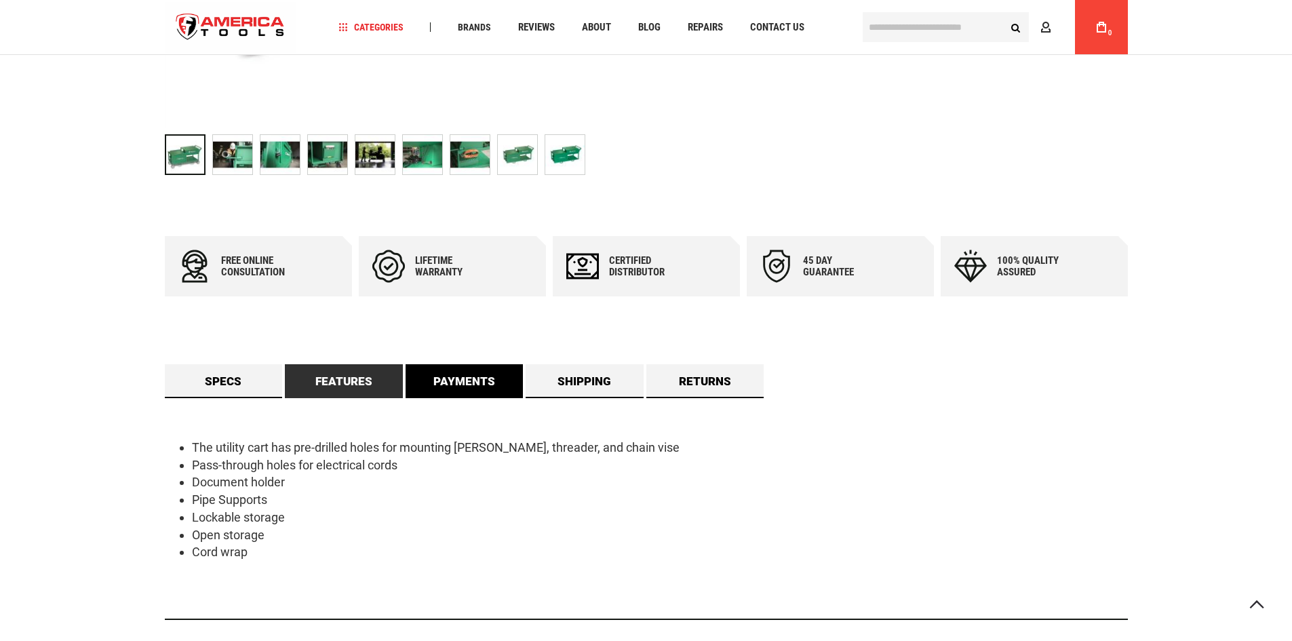
click at [433, 387] on link "Payments" at bounding box center [465, 381] width 118 height 34
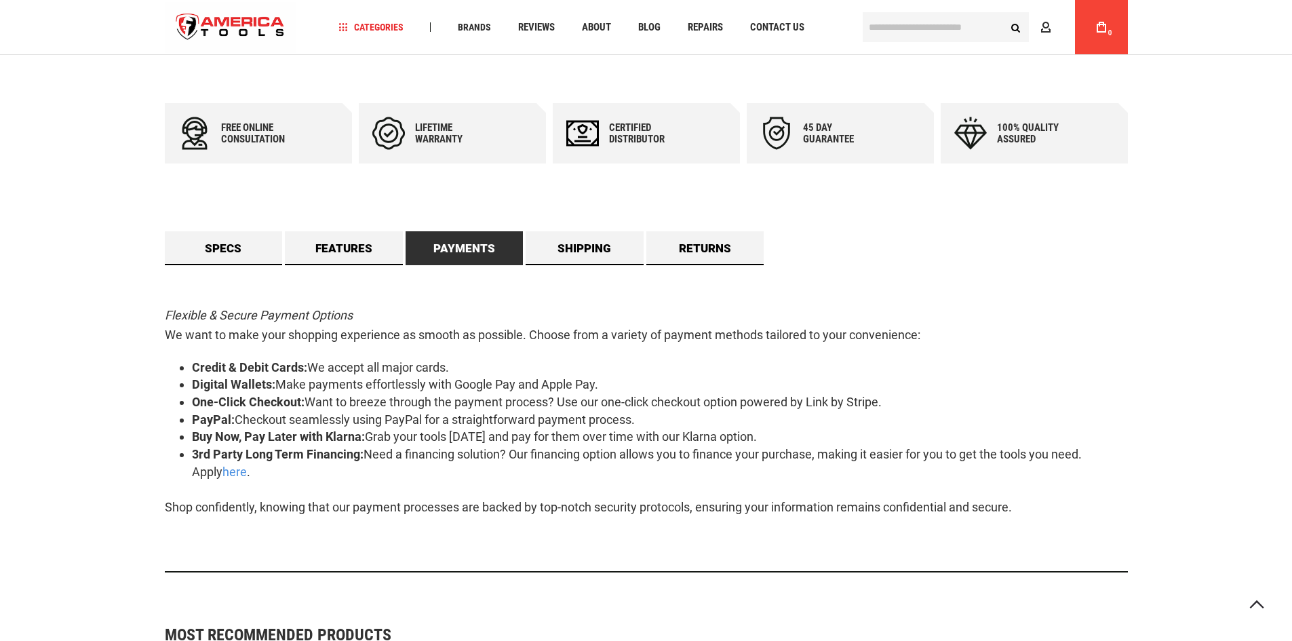
scroll to position [610, 0]
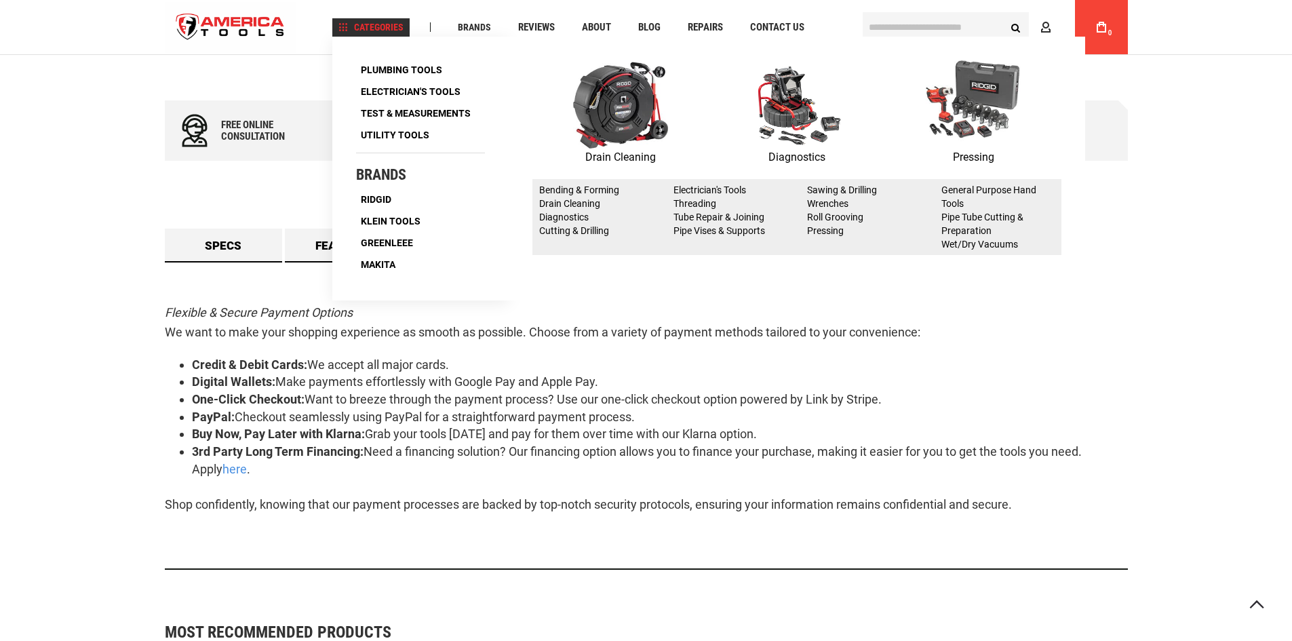
click at [338, 247] on div "Plumbing Tools Drain Cleaning Diagnostics Pressing ‹ › Bending & Forming Drain …" at bounding box center [420, 169] width 176 height 264
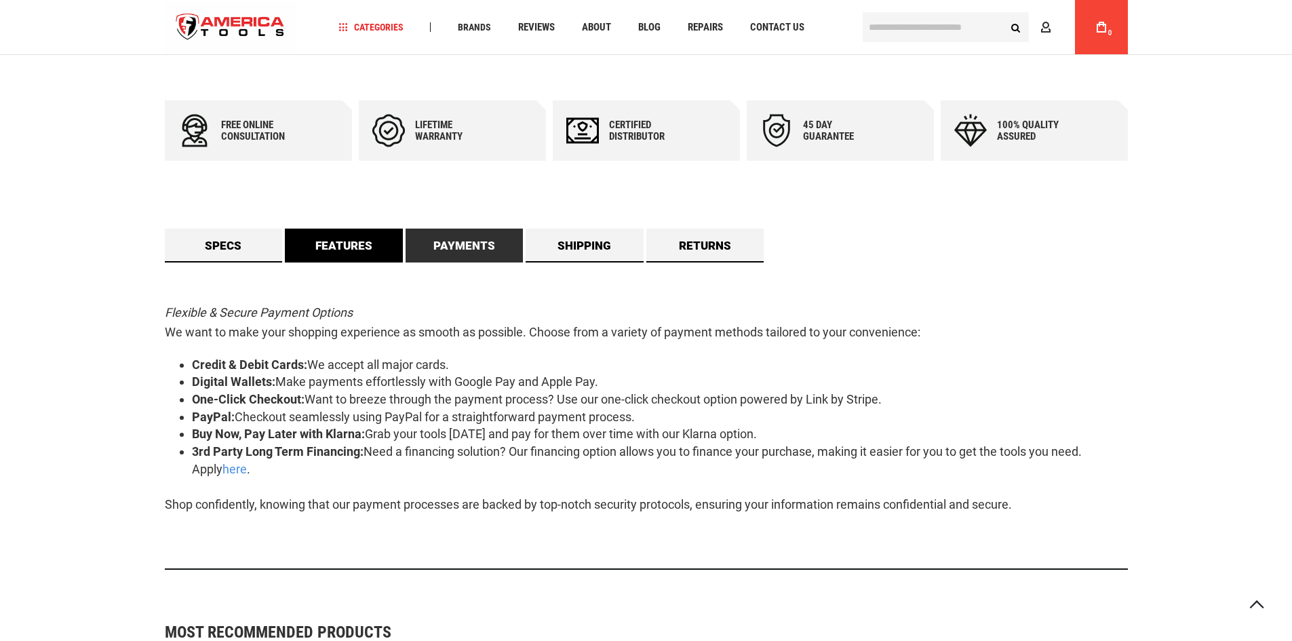
click at [316, 246] on link "Features" at bounding box center [344, 246] width 118 height 34
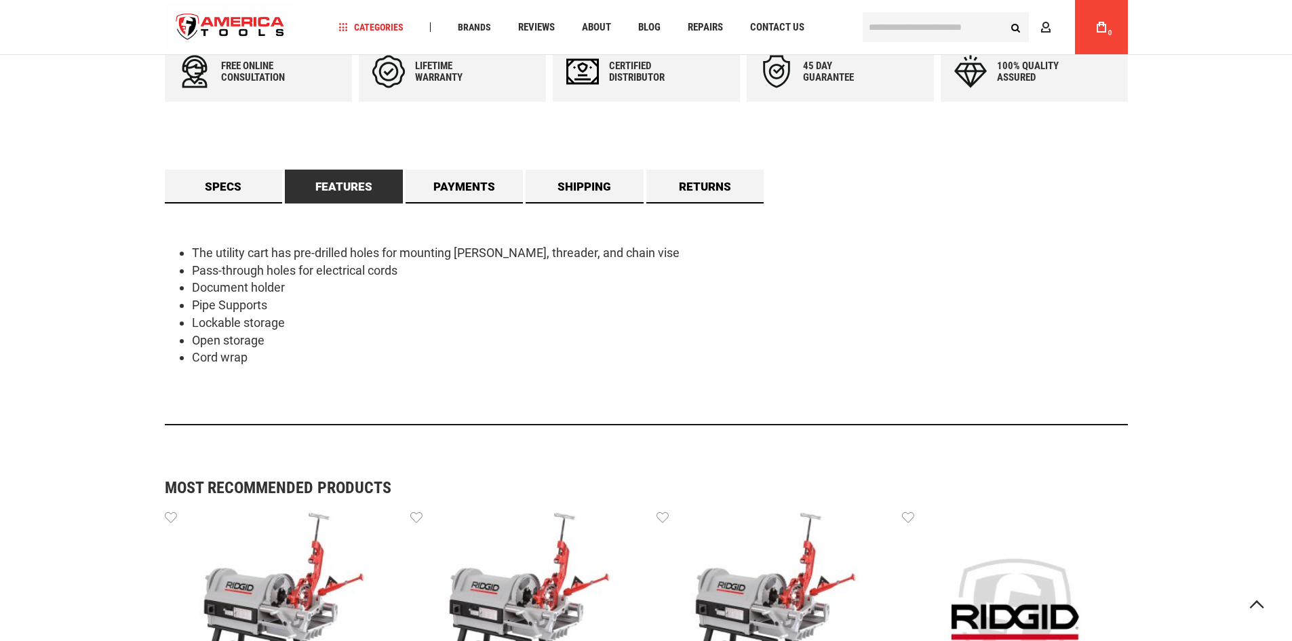
scroll to position [407, 0]
